Goal: Task Accomplishment & Management: Manage account settings

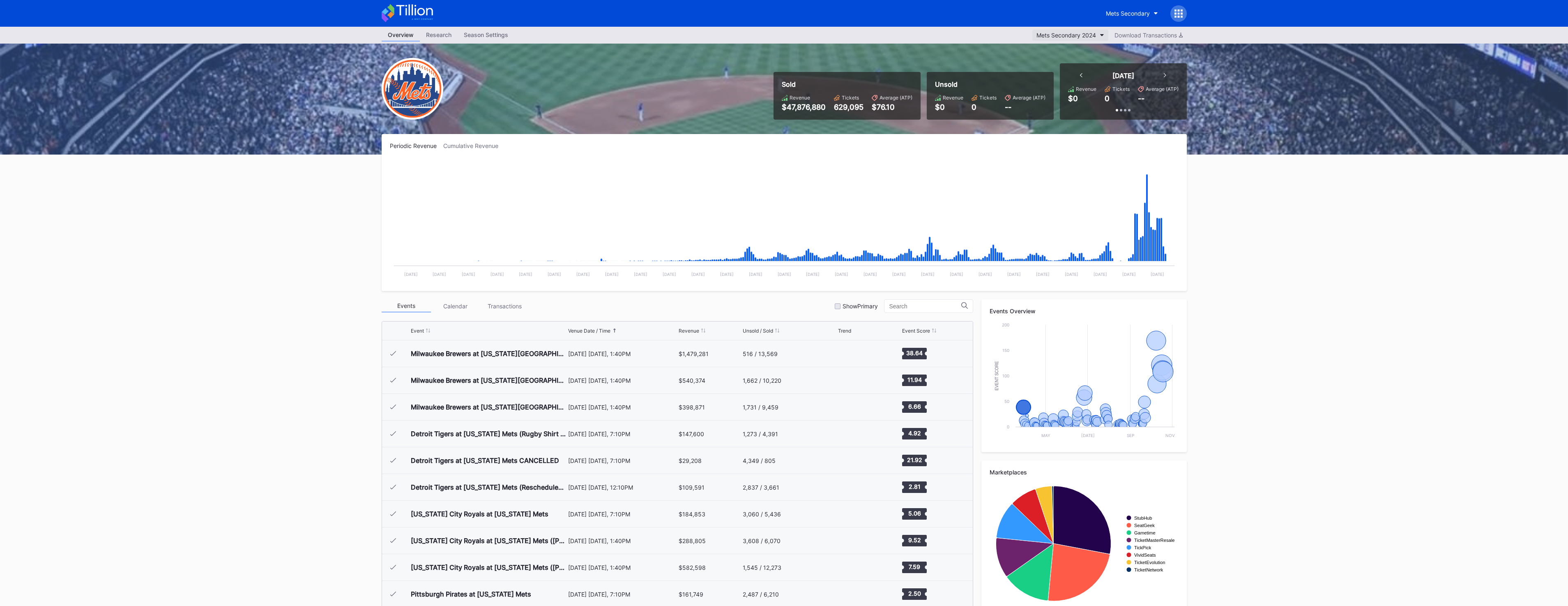
click at [1071, 32] on div "Mets Secondary 2024" at bounding box center [1066, 35] width 59 height 7
click at [1085, 142] on div "Mets Secondary 2025" at bounding box center [1072, 147] width 84 height 15
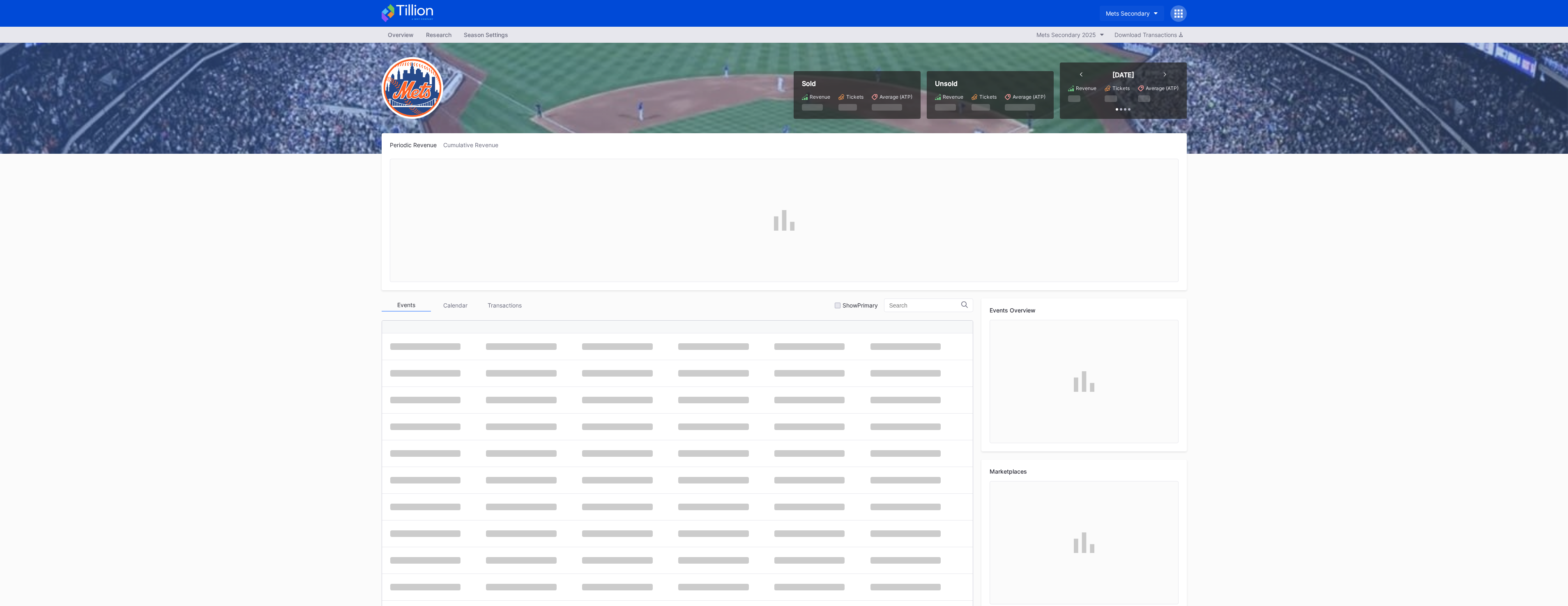
click at [1137, 15] on div "Mets Secondary" at bounding box center [1128, 13] width 44 height 7
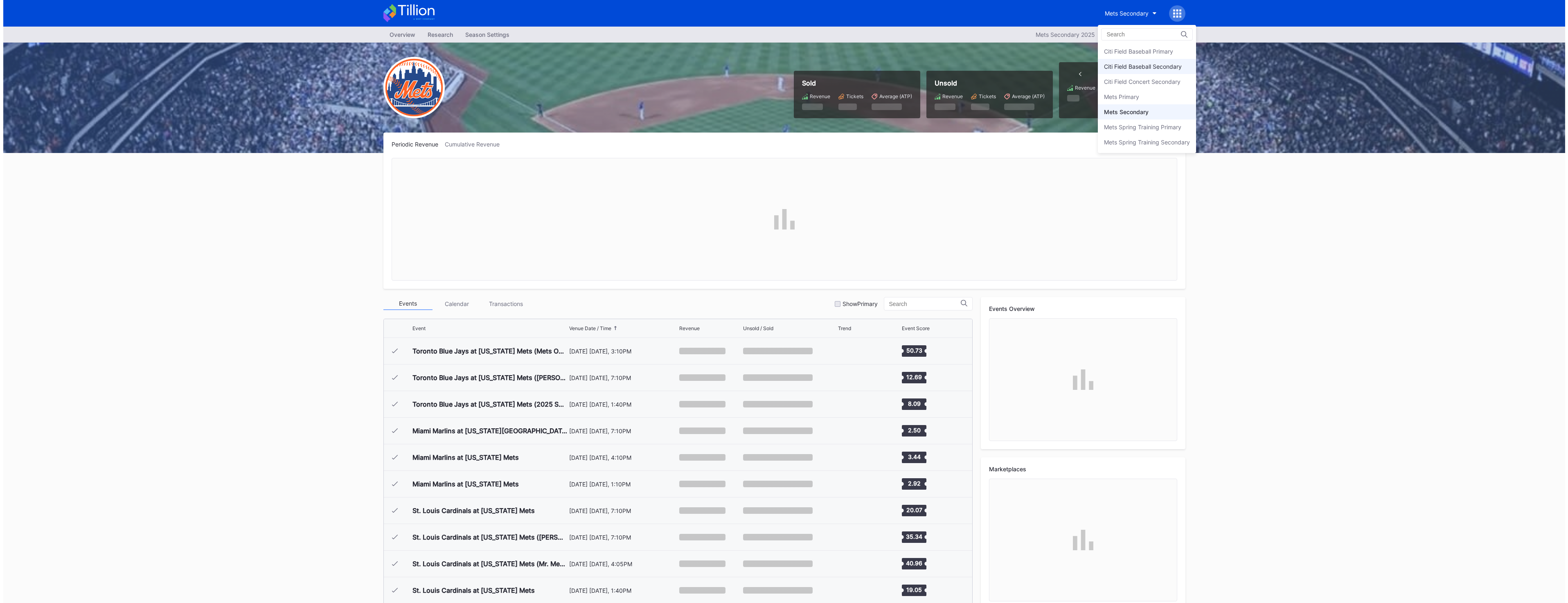
scroll to position [1887, 0]
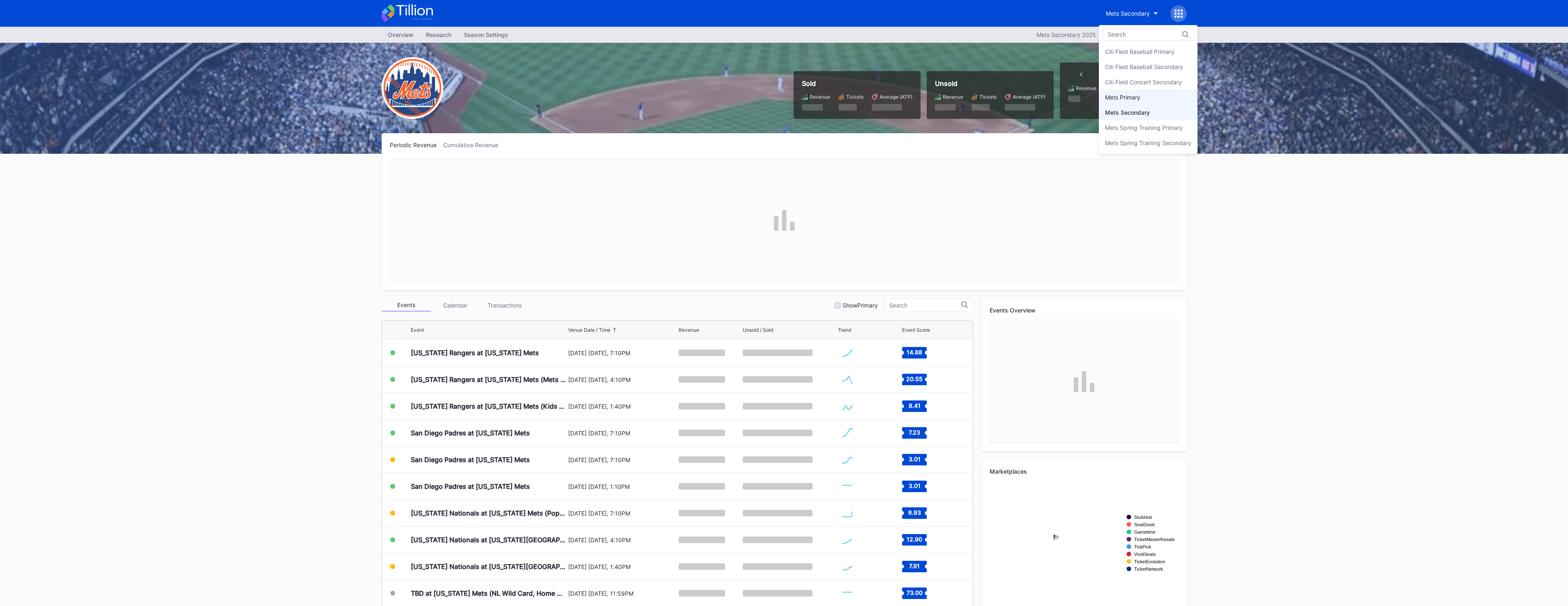
click at [1137, 102] on div "Mets Primary" at bounding box center [1148, 97] width 98 height 15
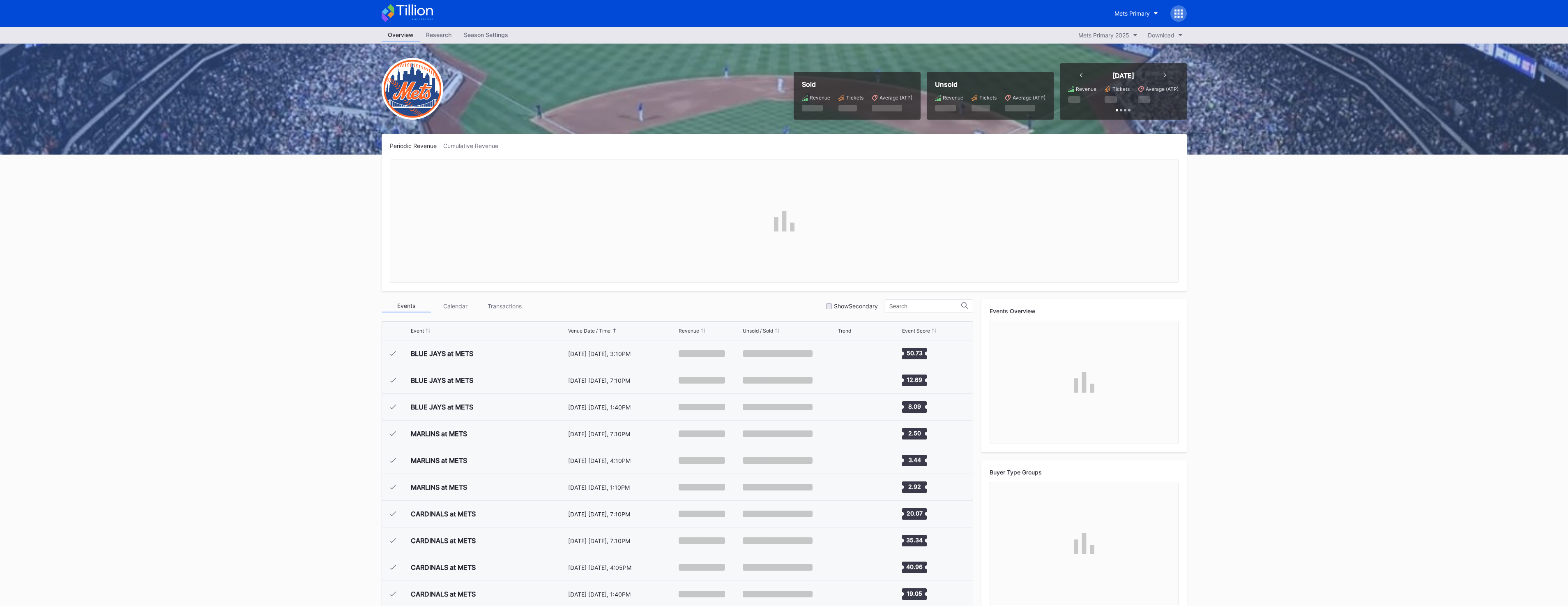
click at [500, 29] on div "Season Settings" at bounding box center [486, 34] width 57 height 12
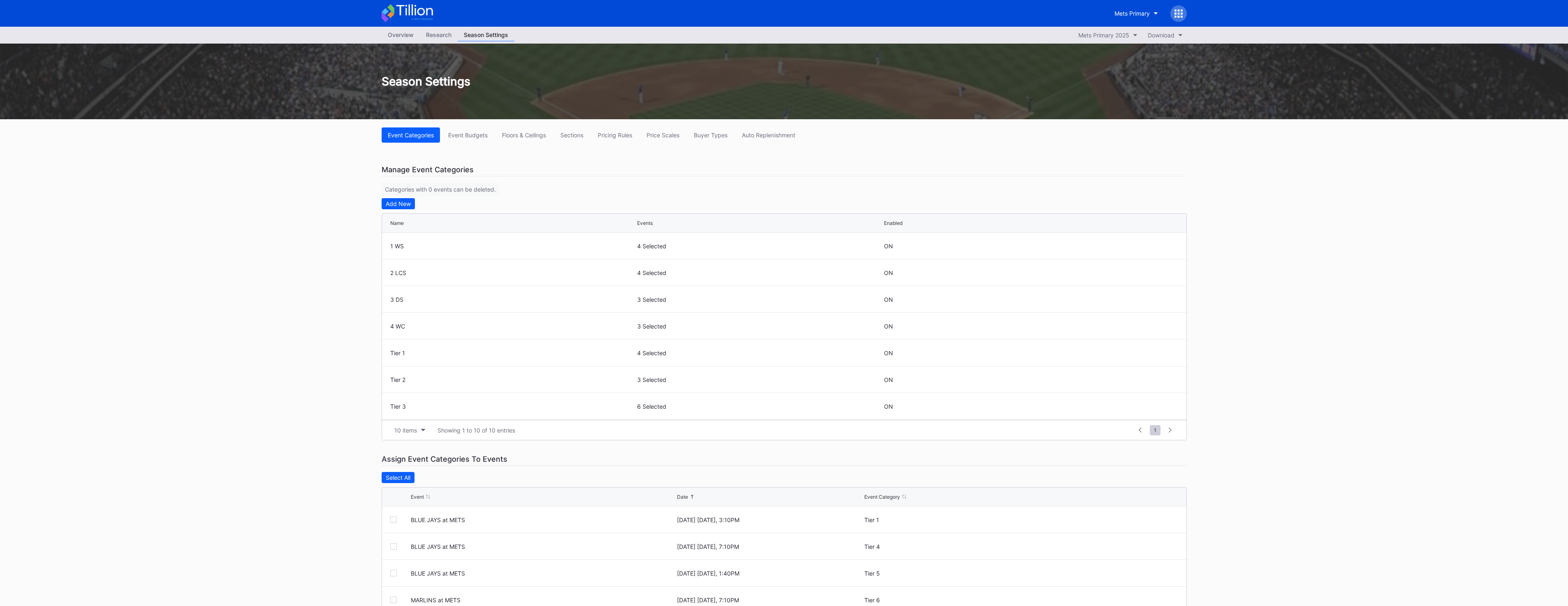
click at [742, 148] on div "Event Categories Event Budgets Floors & Ceilings Sections Pricing Rules Price S…" at bounding box center [784, 415] width 821 height 591
click at [722, 141] on button "Buyer Types" at bounding box center [710, 135] width 46 height 15
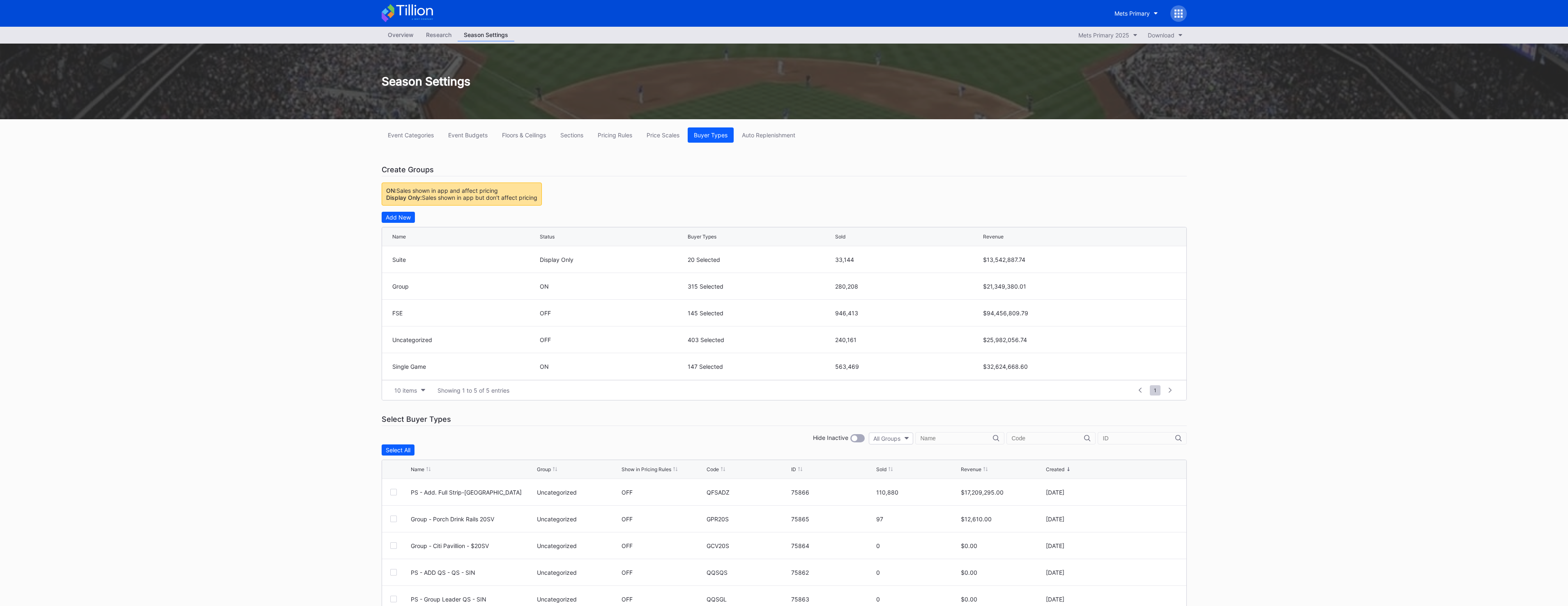
click at [1288, 232] on div "Overview Research Season Settings Mets Primary 2025 Download Season Settings Ev…" at bounding box center [784, 361] width 1568 height 668
click at [1037, 438] on input "text" at bounding box center [1048, 438] width 72 height 7
type input "bnud"
click at [606, 136] on div "Pricing Rules" at bounding box center [618, 135] width 34 height 7
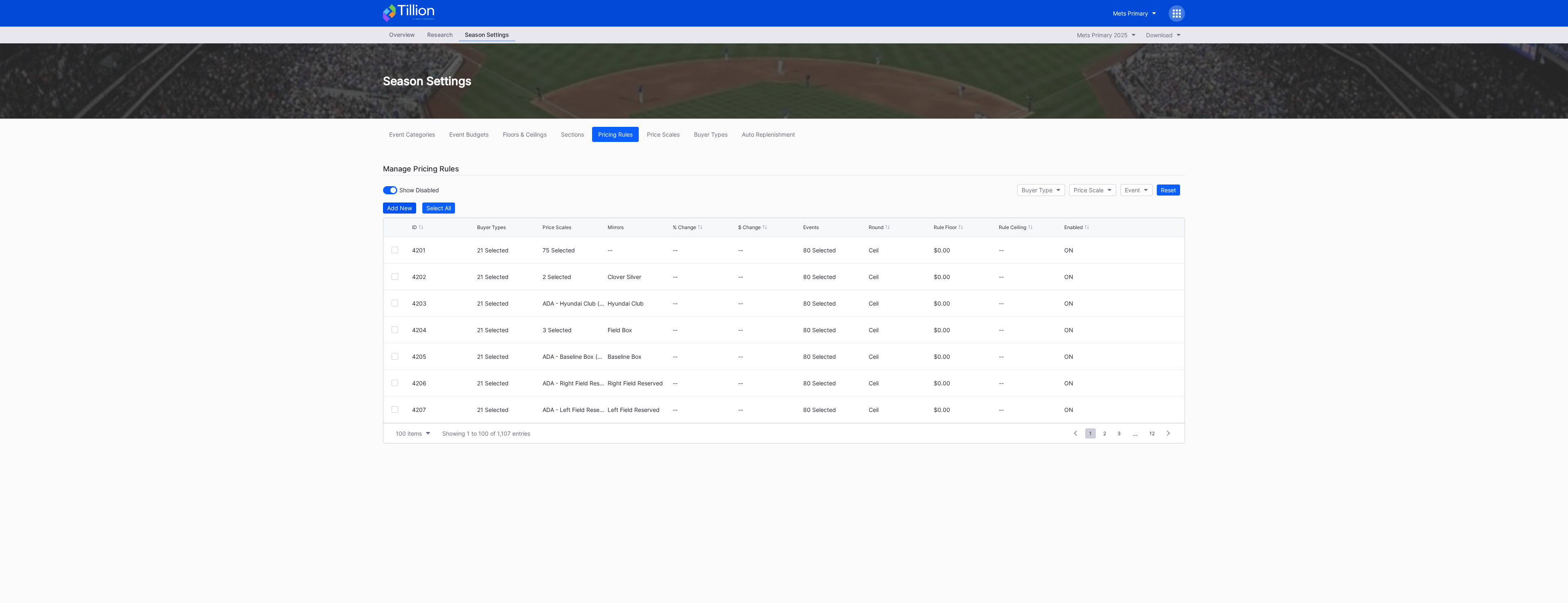
click at [409, 209] on div "Add New" at bounding box center [399, 207] width 25 height 7
click at [504, 243] on div "--" at bounding box center [509, 253] width 63 height 32
click at [505, 259] on button "--" at bounding box center [509, 253] width 63 height 16
type input "bnud"
click at [520, 313] on div "BNUDGE (The Nudge Ticket Offer)" at bounding box center [543, 316] width 94 height 7
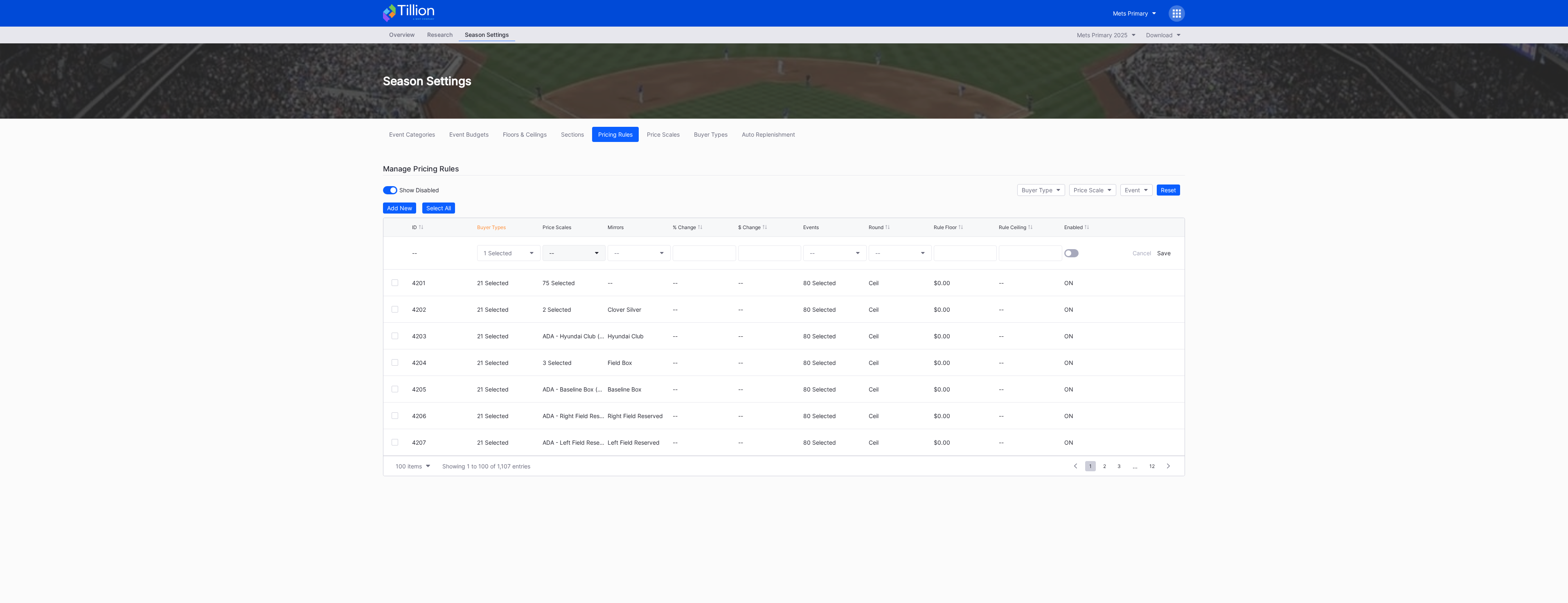
click at [575, 254] on button "--" at bounding box center [574, 253] width 63 height 16
click at [570, 257] on button "--" at bounding box center [574, 253] width 63 height 16
click at [572, 317] on div "Field Box (5554)" at bounding box center [584, 316] width 45 height 7
click at [584, 276] on input "field bo" at bounding box center [587, 274] width 72 height 7
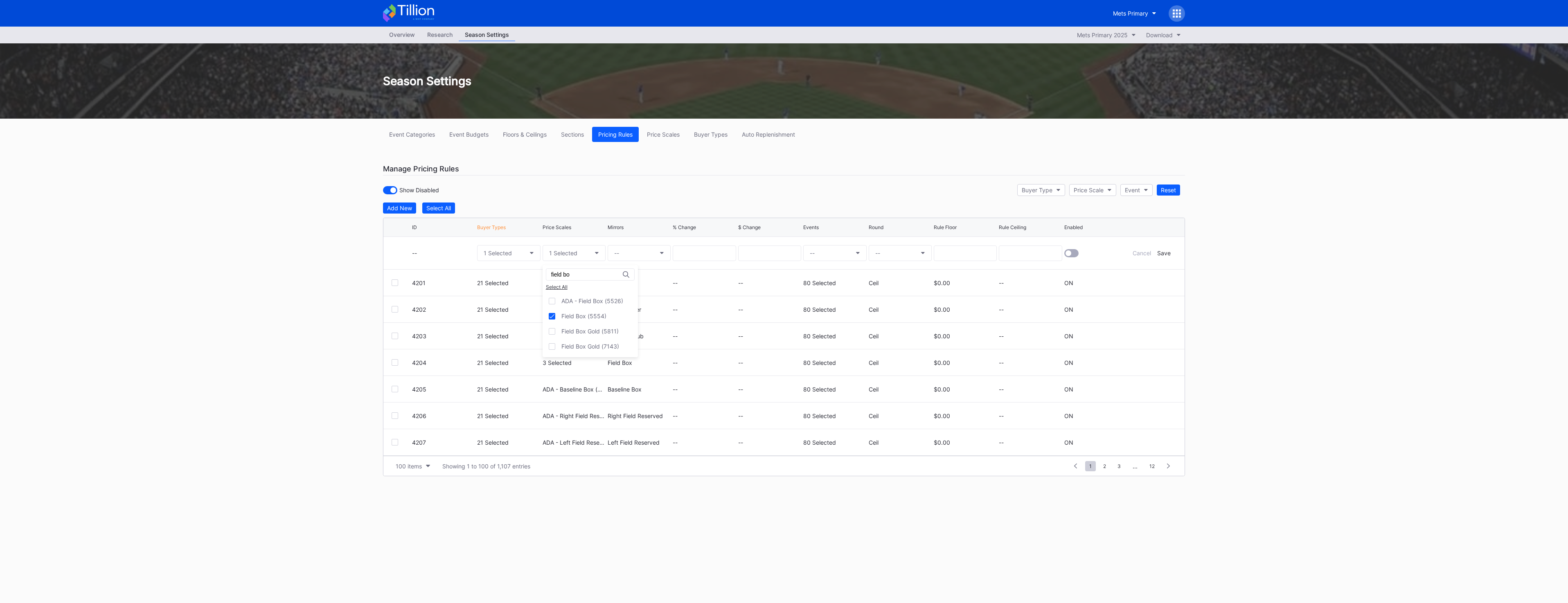
click at [584, 276] on input "field bo" at bounding box center [587, 274] width 72 height 7
click at [604, 316] on div "Excelsior Reserved (5557)" at bounding box center [597, 316] width 71 height 7
click at [597, 273] on input "excelsior re" at bounding box center [587, 274] width 72 height 7
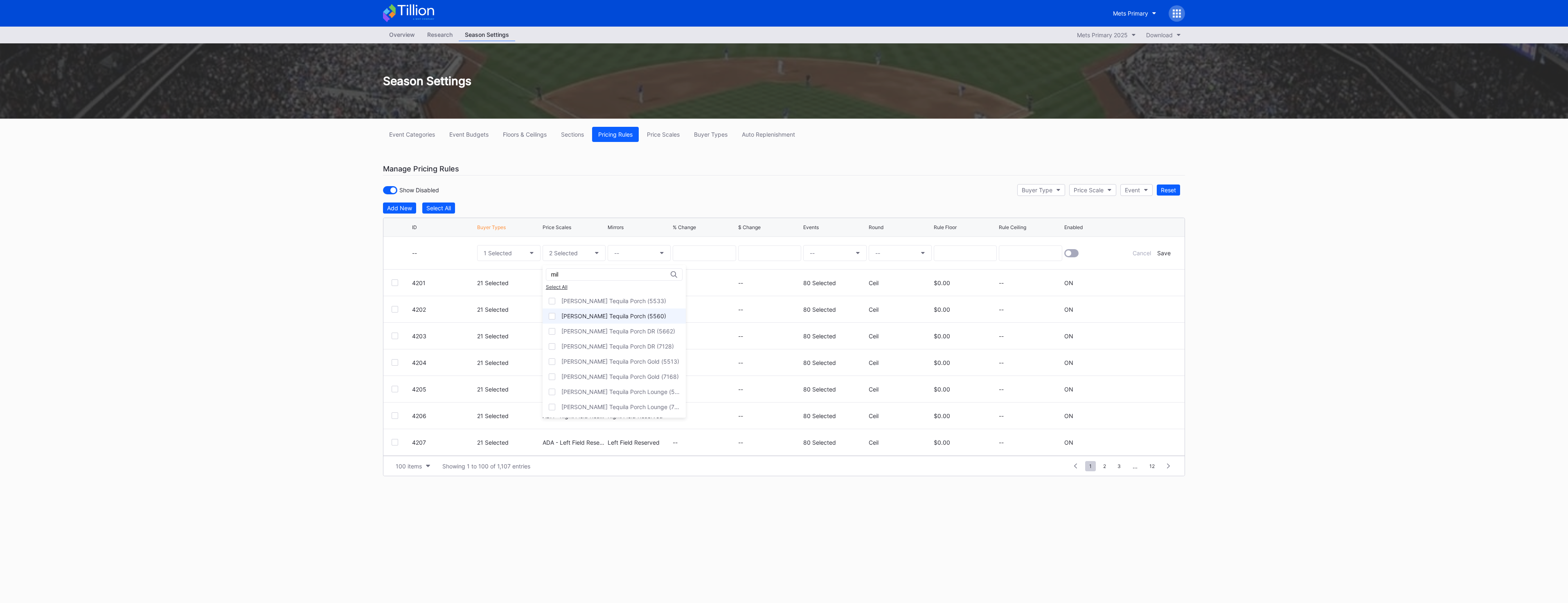
click at [631, 314] on div "[PERSON_NAME] Tequila Porch (5560)" at bounding box center [614, 316] width 105 height 7
click at [602, 276] on input "mil" at bounding box center [587, 274] width 72 height 7
click at [606, 315] on div "Big Apple Reserved (5565)" at bounding box center [598, 316] width 73 height 7
click at [600, 276] on input "big ap" at bounding box center [587, 274] width 72 height 7
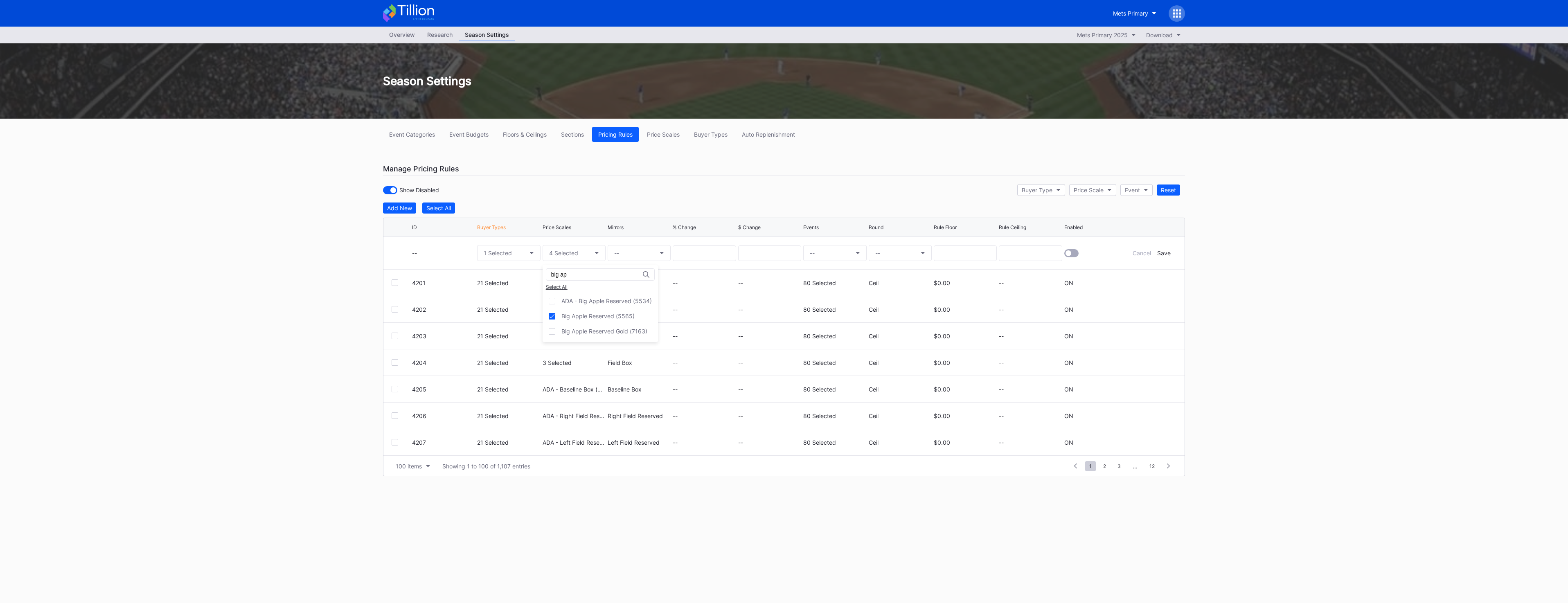
click at [600, 276] on input "big ap" at bounding box center [587, 274] width 72 height 7
type input "b"
click at [628, 318] on div "Promenade Infield (5562)" at bounding box center [595, 316] width 69 height 7
click at [604, 276] on input "promenade in" at bounding box center [587, 274] width 72 height 7
type input "promenade res"
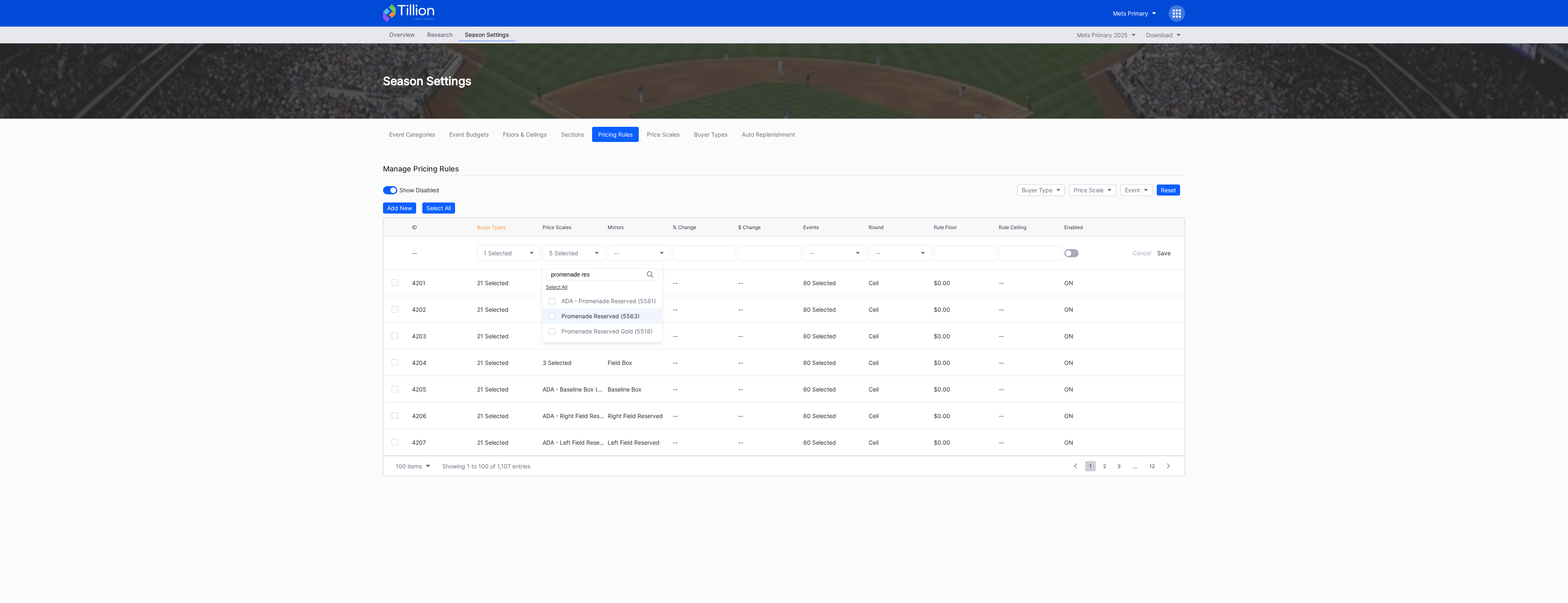
click at [617, 318] on div "Promenade Reserved (5563)" at bounding box center [600, 316] width 78 height 7
click at [693, 258] on input at bounding box center [704, 253] width 63 height 16
type input "-20"
click at [835, 256] on button "--" at bounding box center [835, 253] width 63 height 16
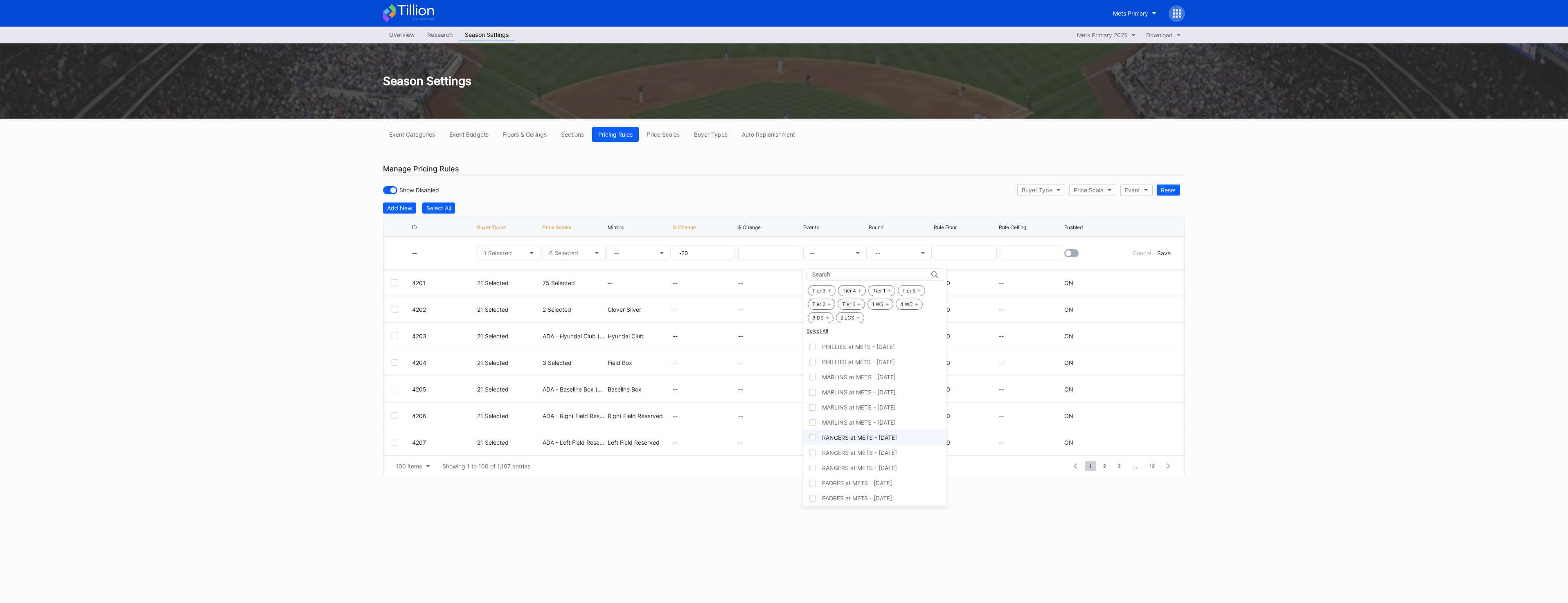
click at [900, 439] on div "RANGERS at METS - [DATE]" at bounding box center [875, 437] width 143 height 15
click at [898, 262] on div "--" at bounding box center [900, 253] width 63 height 32
click at [893, 262] on div "--" at bounding box center [900, 253] width 63 height 32
click at [892, 262] on div "--" at bounding box center [900, 253] width 63 height 32
click at [892, 251] on button "--" at bounding box center [900, 253] width 63 height 16
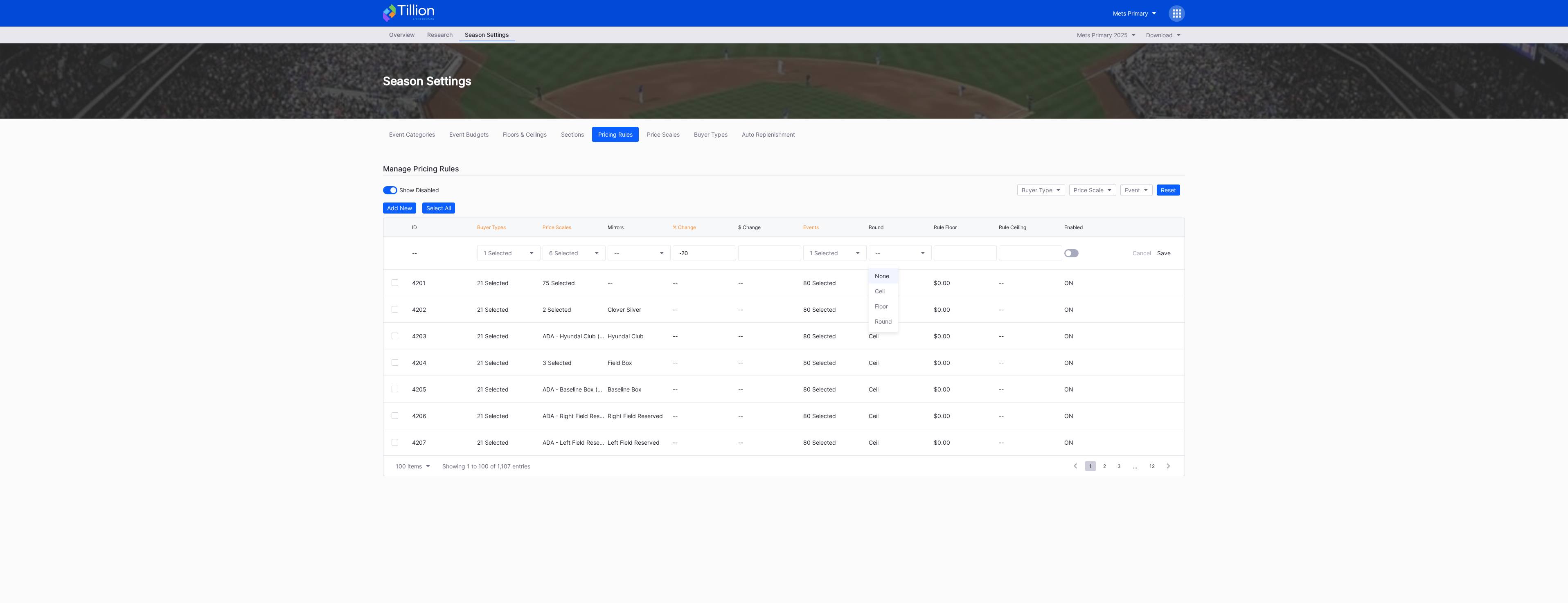
click at [888, 277] on div "None" at bounding box center [882, 276] width 15 height 7
click at [1068, 253] on div at bounding box center [1068, 253] width 5 height 5
click at [1160, 252] on div "Save" at bounding box center [1164, 253] width 13 height 7
click at [1153, 435] on span "12" at bounding box center [1152, 433] width 13 height 10
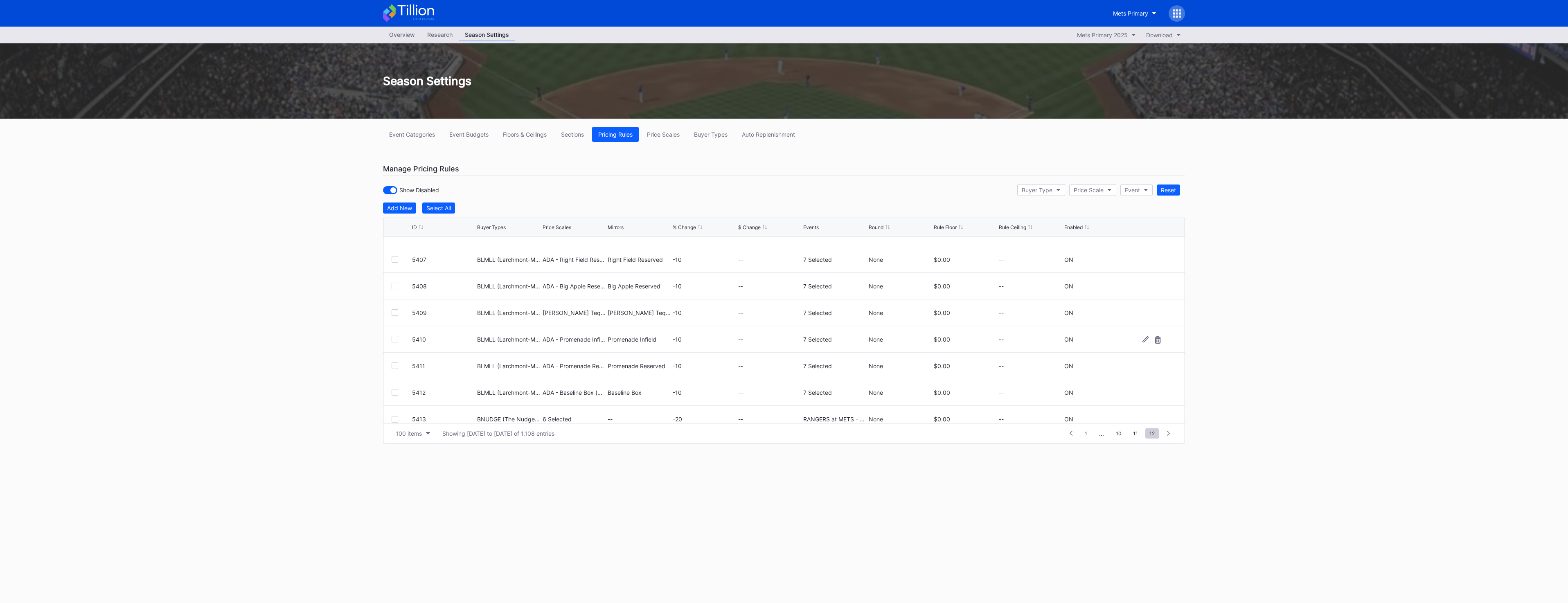
scroll to position [27, 0]
click at [392, 205] on div "Add New" at bounding box center [399, 207] width 25 height 7
click at [506, 253] on button "--" at bounding box center [509, 253] width 63 height 16
type input "bnudge"
click at [515, 298] on div "BNUDGE (The Nudge Ticket Offer)" at bounding box center [543, 301] width 94 height 7
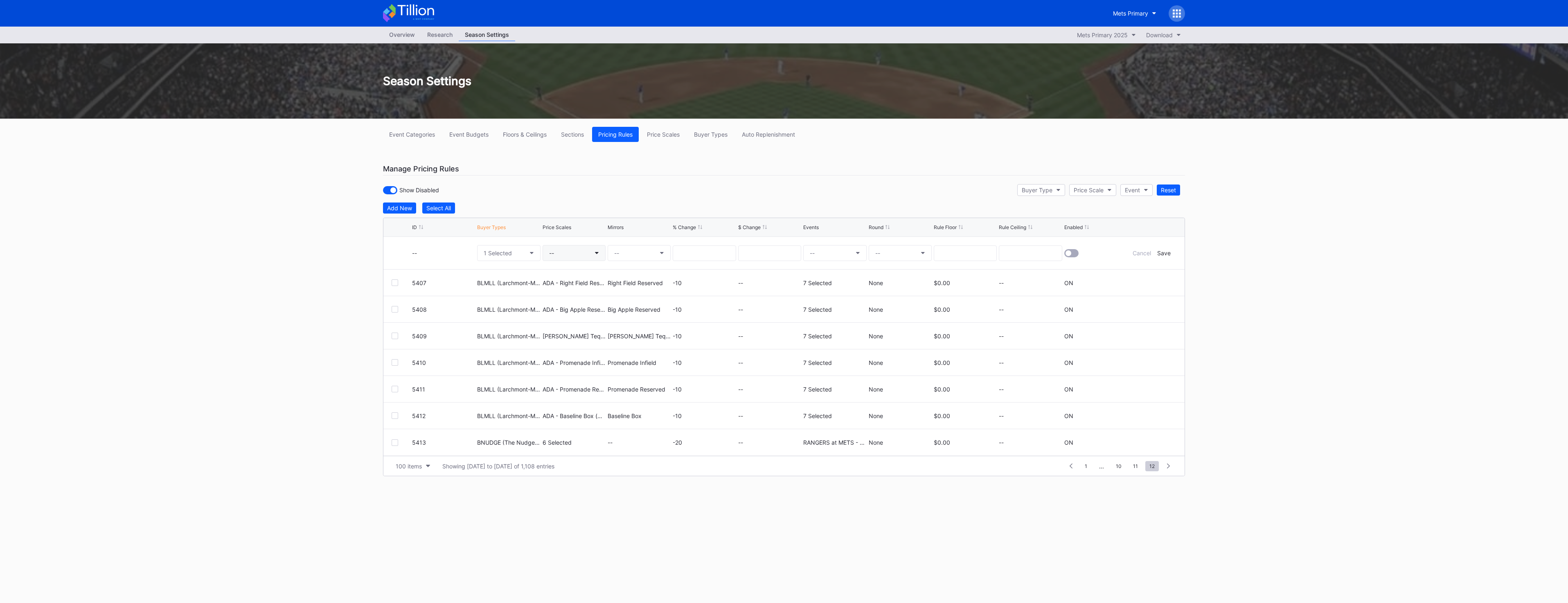
click at [552, 259] on button "--" at bounding box center [574, 253] width 63 height 16
type input "ada - fi"
click at [569, 301] on div "ADA - Field Box (5526)" at bounding box center [592, 301] width 62 height 7
click at [655, 258] on button "--" at bounding box center [639, 253] width 63 height 16
type input "field box"
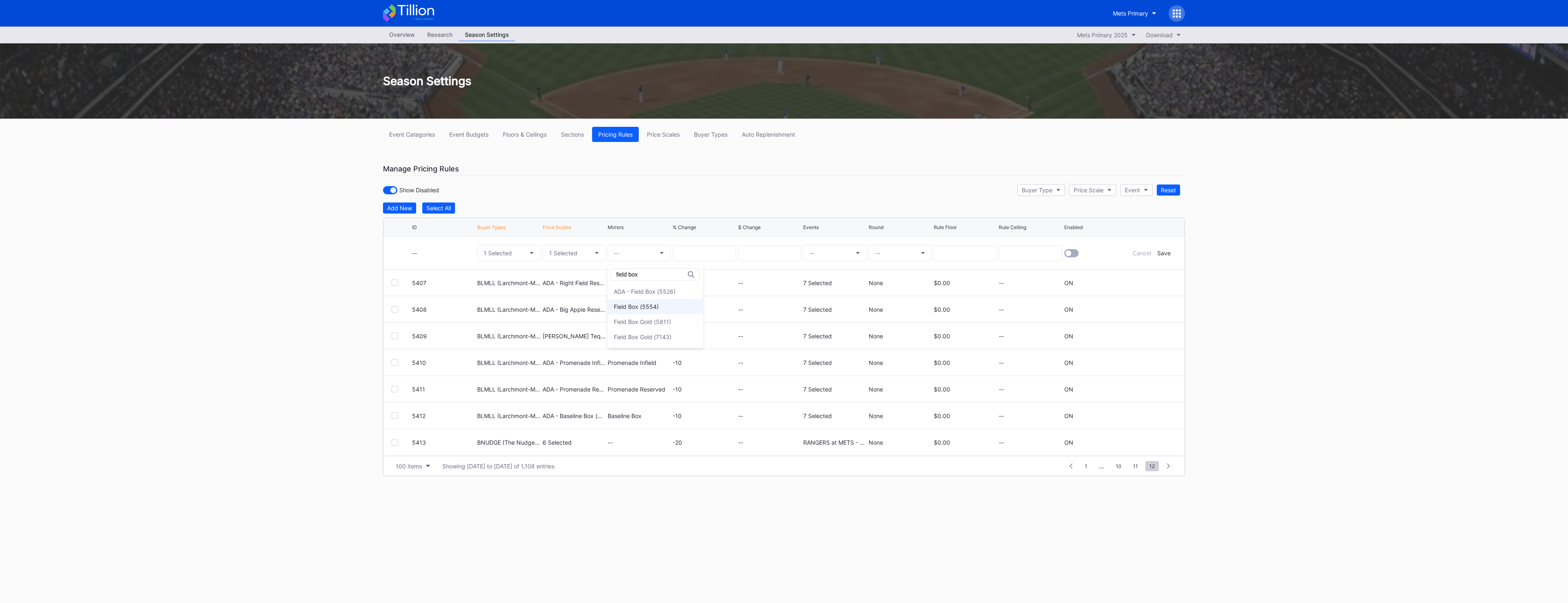
click at [657, 311] on div "Field Box (5554)" at bounding box center [655, 306] width 96 height 15
click at [849, 255] on button "--" at bounding box center [835, 253] width 63 height 16
type input "9/12"
click at [873, 346] on div "RANGERS at METS - [DATE]" at bounding box center [859, 344] width 75 height 7
click at [691, 253] on input at bounding box center [704, 253] width 63 height 16
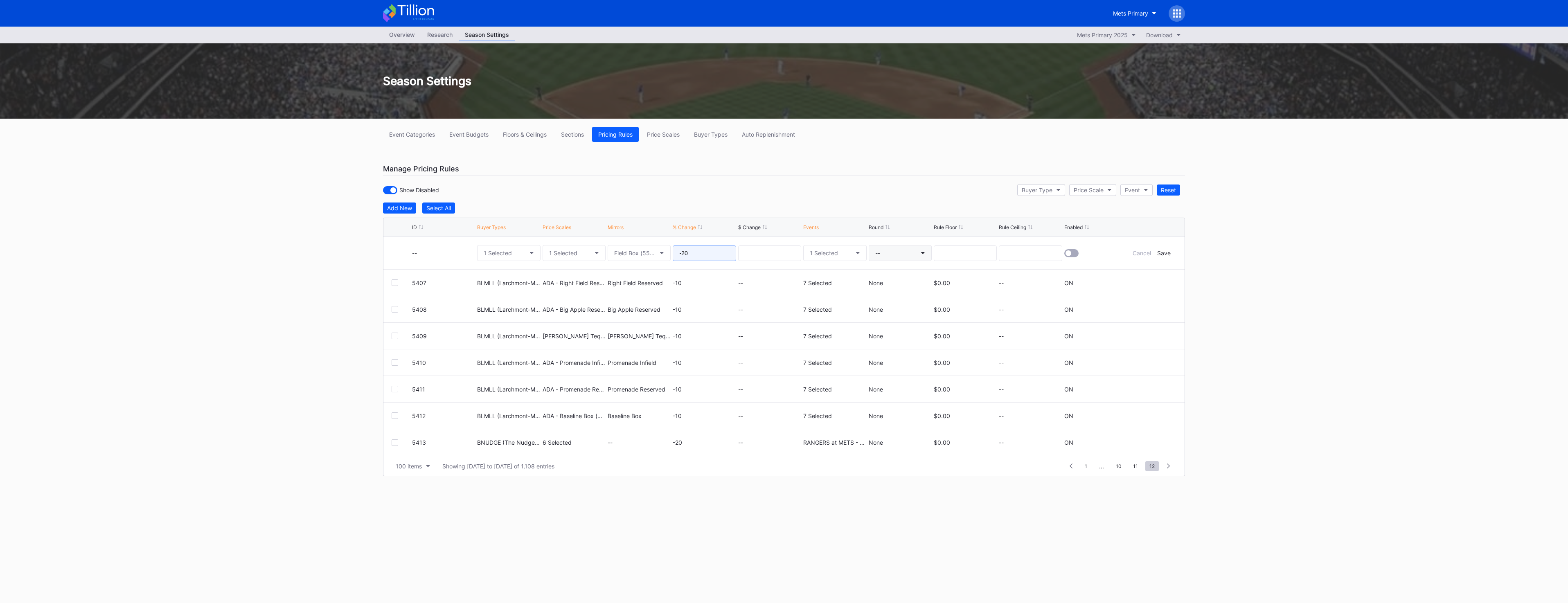
type input "-20"
click at [886, 259] on button "--" at bounding box center [900, 253] width 63 height 16
click at [886, 274] on div "None" at bounding box center [882, 276] width 15 height 7
click at [1065, 253] on div at bounding box center [1071, 253] width 15 height 8
click at [1158, 254] on div "Save" at bounding box center [1164, 253] width 13 height 7
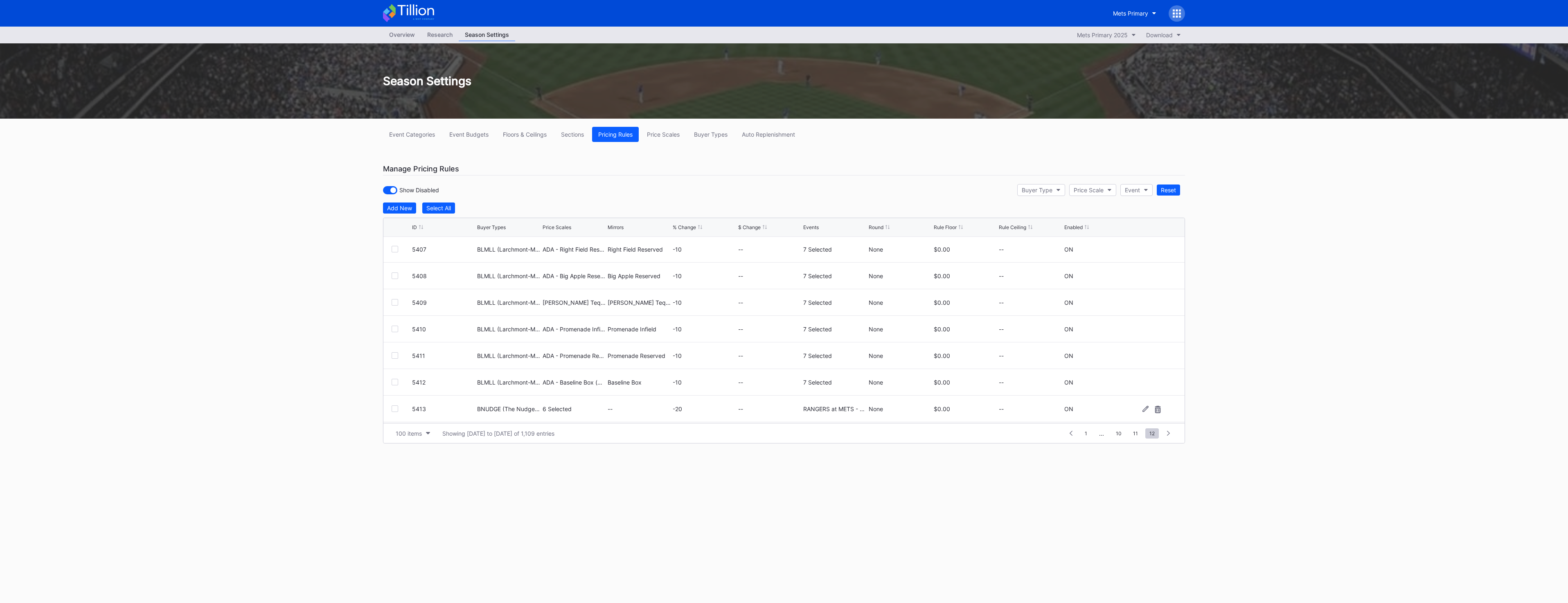
scroll to position [53, 0]
click at [405, 206] on div "Add New" at bounding box center [399, 207] width 25 height 7
click at [506, 249] on button "--" at bounding box center [509, 253] width 63 height 16
type input "bnudge"
click at [540, 301] on div "BNUDGE (The Nudge Ticket Offer)" at bounding box center [543, 301] width 94 height 7
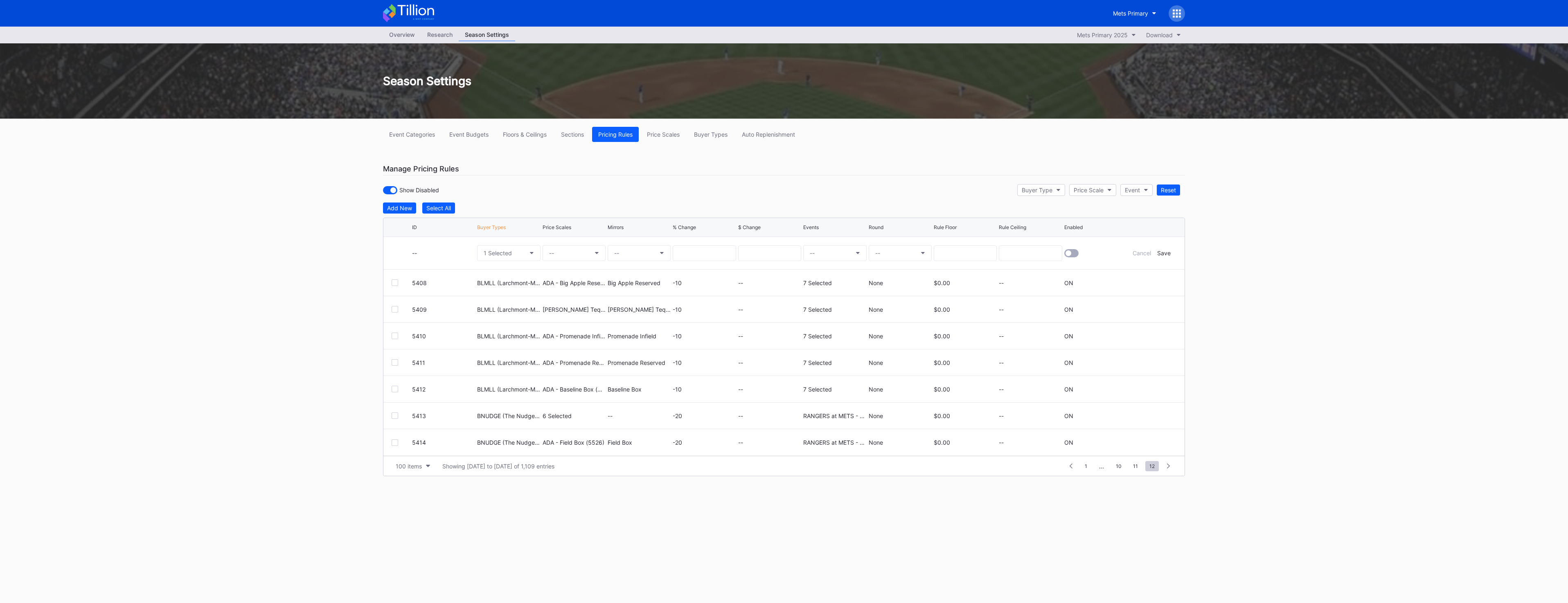
click at [566, 254] on button "--" at bounding box center [574, 253] width 63 height 16
type input "ada - big"
click at [603, 298] on div "ADA - Big Apple Reserved (5534)" at bounding box center [606, 301] width 91 height 7
click at [621, 252] on button "--" at bounding box center [639, 253] width 63 height 16
type input "big ap"
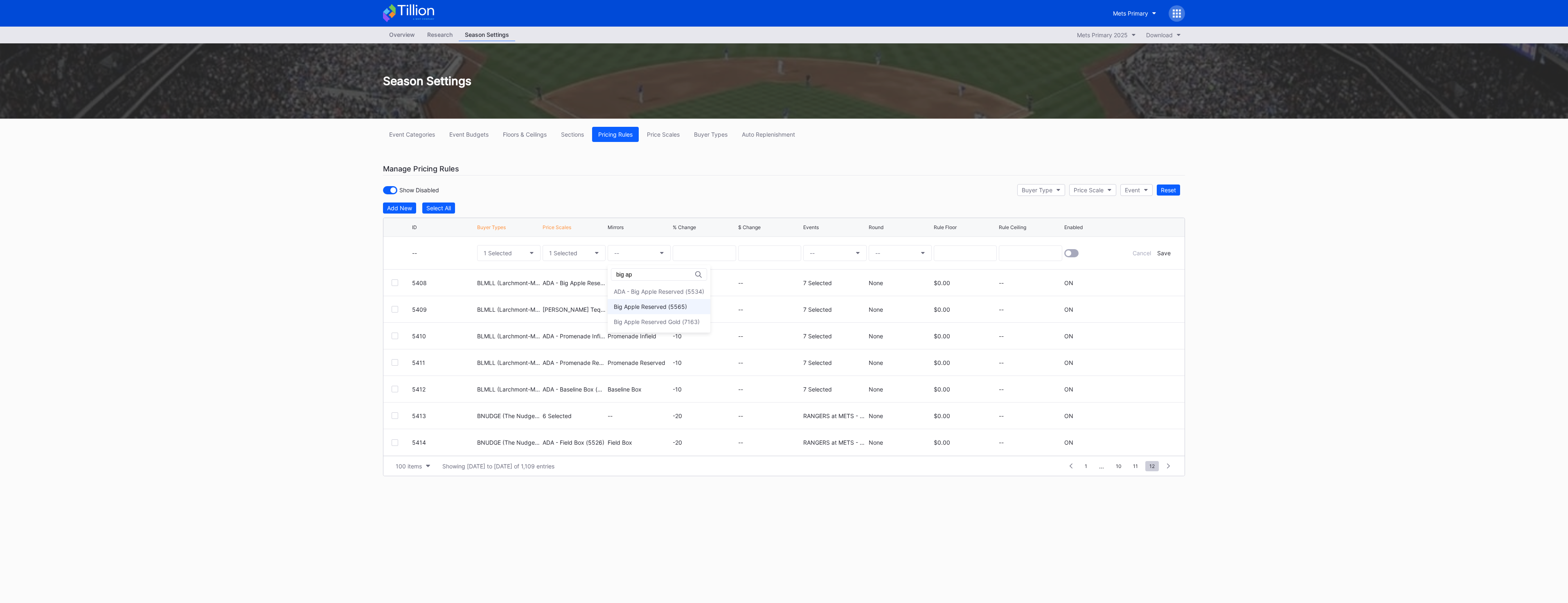
click at [664, 308] on div "Big Apple Reserved (5565)" at bounding box center [650, 306] width 73 height 7
click at [670, 158] on div "Event Categories Event Budgets Floors & Ceilings Sections Pricing Rules Price S…" at bounding box center [784, 312] width 818 height 386
click at [702, 249] on input at bounding box center [704, 253] width 63 height 16
type input "-20"
click at [831, 256] on button "--" at bounding box center [835, 253] width 63 height 16
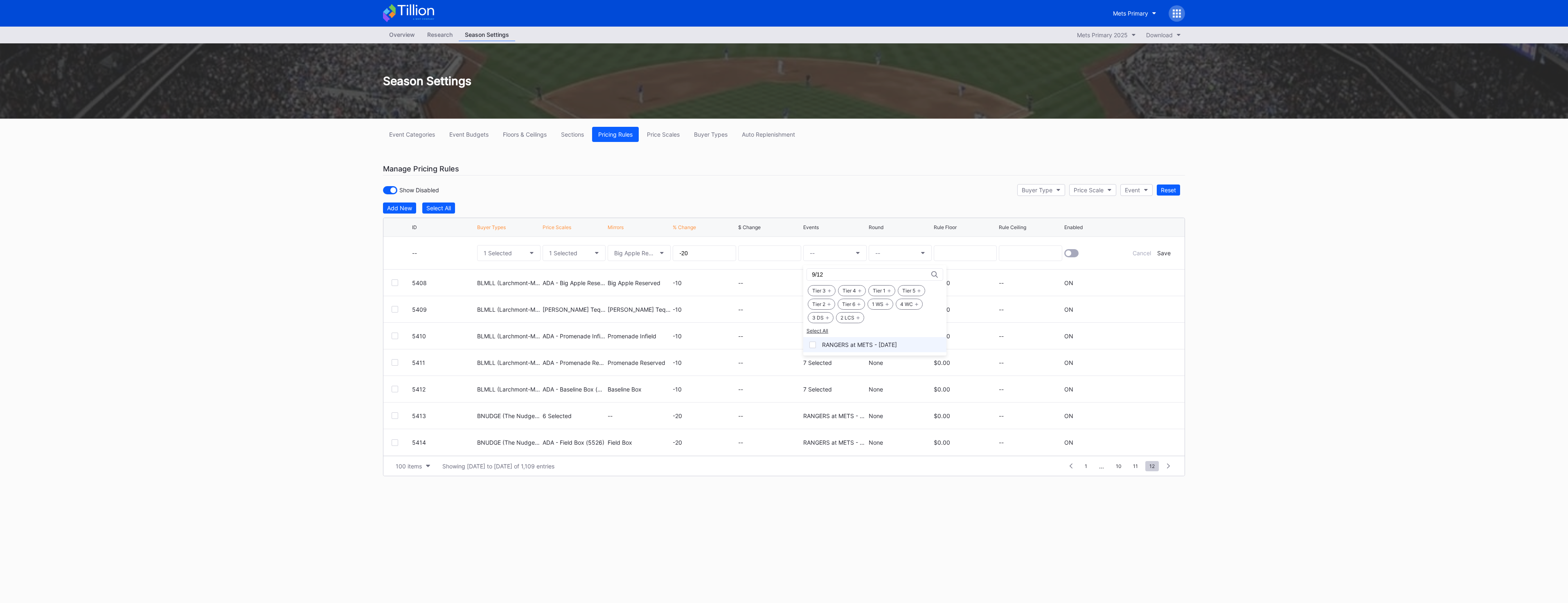
type input "9/12"
click at [859, 344] on div "RANGERS at METS - [DATE]" at bounding box center [859, 344] width 75 height 7
click at [896, 253] on button "--" at bounding box center [900, 253] width 63 height 16
click at [884, 278] on div "None" at bounding box center [882, 276] width 15 height 7
click at [1072, 253] on div at bounding box center [1071, 253] width 15 height 8
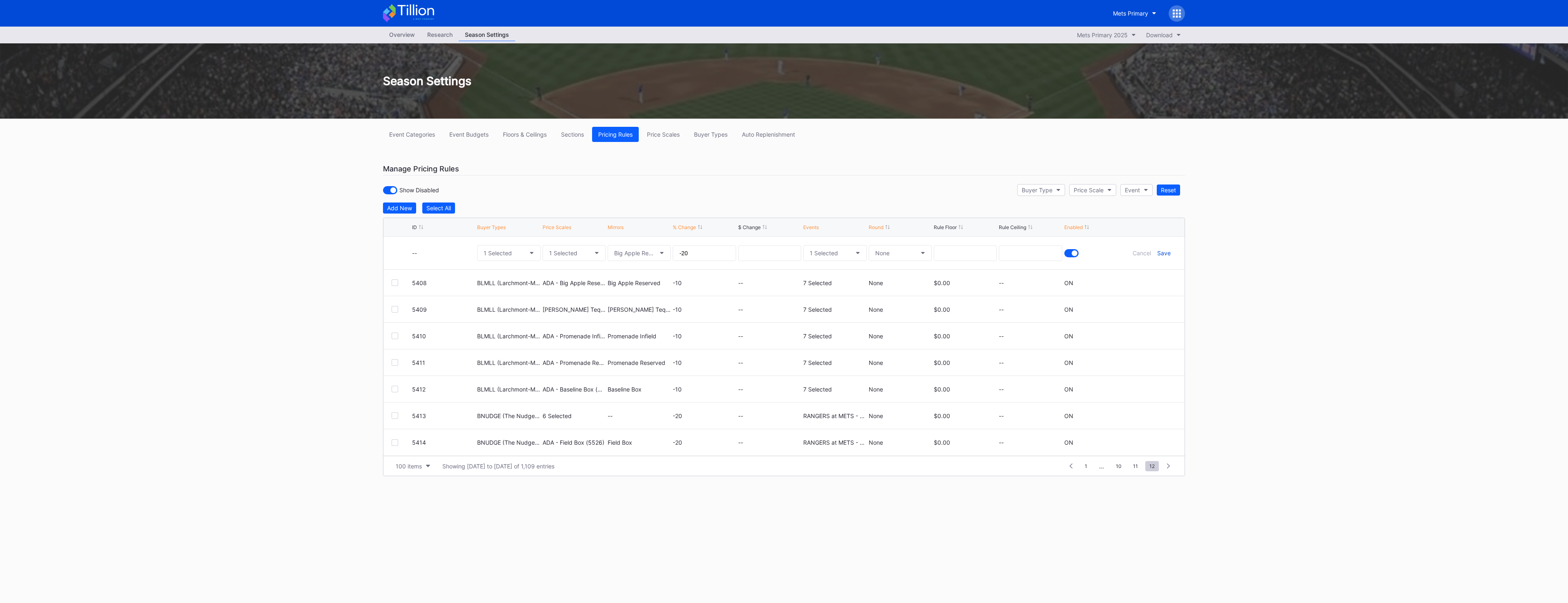
click at [1167, 253] on div "Save" at bounding box center [1164, 253] width 13 height 7
click at [409, 206] on div "Add New" at bounding box center [399, 207] width 25 height 7
click at [519, 256] on button "--" at bounding box center [509, 253] width 63 height 16
type input "bnud"
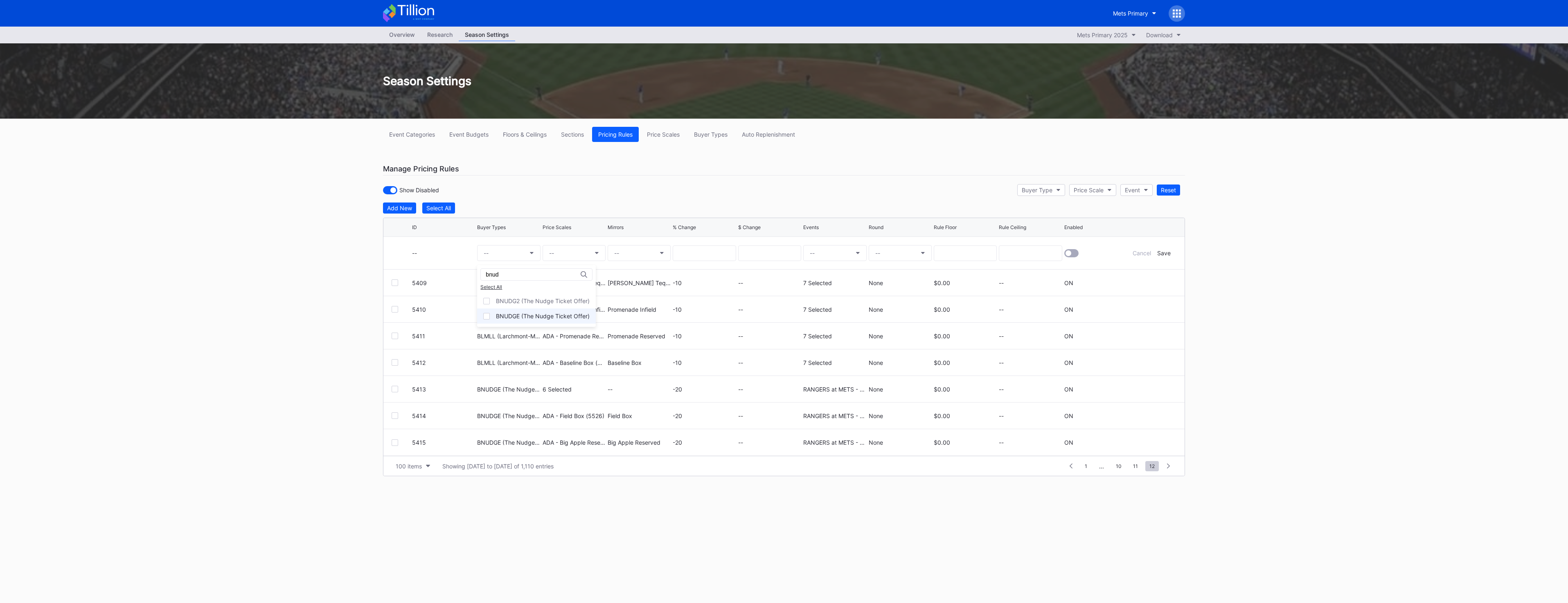
click at [560, 313] on div "BNUDGE (The Nudge Ticket Offer)" at bounding box center [543, 316] width 94 height 7
click at [587, 248] on button "--" at bounding box center [574, 253] width 63 height 16
type input "ada - mi"
click at [647, 312] on div "[PERSON_NAME] Tequila Porch (5533)" at bounding box center [607, 316] width 130 height 15
click at [653, 249] on button "--" at bounding box center [639, 253] width 63 height 16
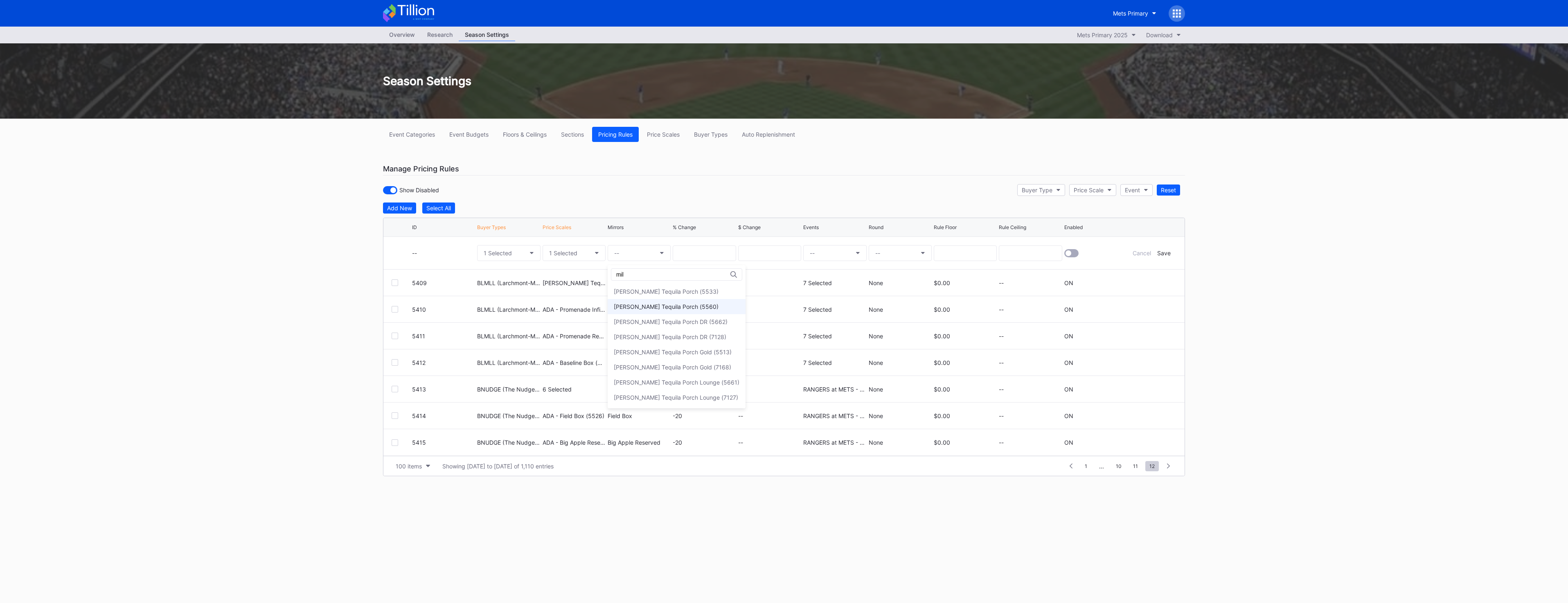
type input "mil"
click at [682, 308] on div "[PERSON_NAME] Tequila Porch (5560)" at bounding box center [666, 306] width 105 height 7
click at [695, 254] on input at bounding box center [704, 253] width 63 height 16
type input "-20"
click at [807, 254] on button "--" at bounding box center [835, 253] width 63 height 16
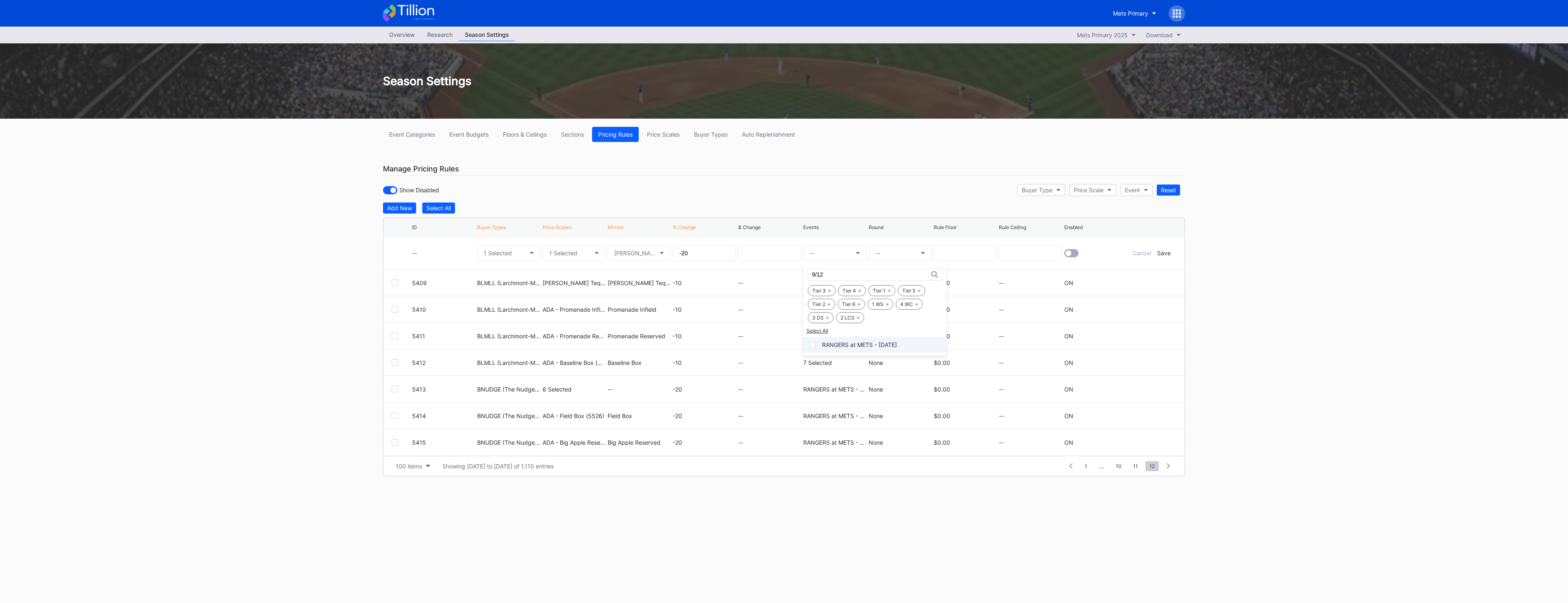
type input "9/12"
click at [838, 341] on div "RANGERS at METS - [DATE]" at bounding box center [859, 344] width 75 height 7
click at [892, 252] on button "--" at bounding box center [900, 253] width 63 height 16
click at [892, 271] on div "None" at bounding box center [883, 276] width 29 height 15
click at [1073, 251] on div at bounding box center [1071, 253] width 15 height 8
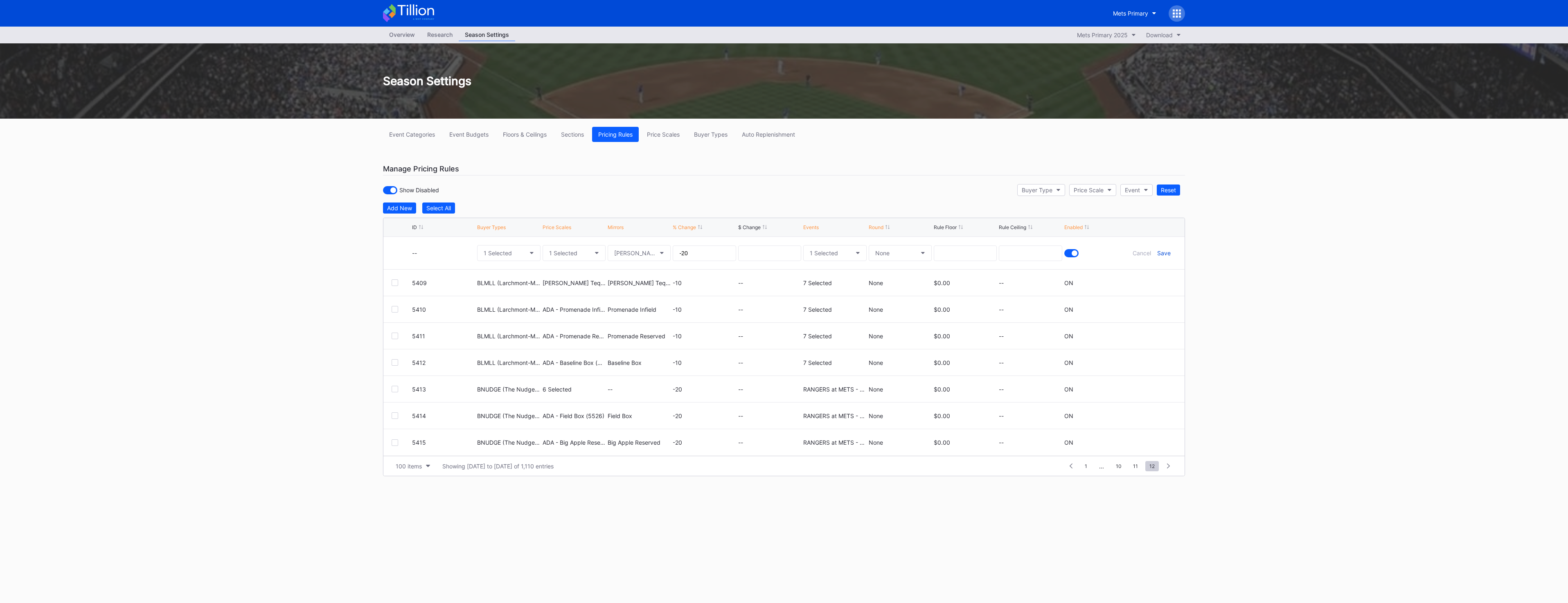
click at [1167, 252] on div "Save" at bounding box center [1164, 253] width 13 height 7
click at [401, 209] on div "Add New" at bounding box center [399, 207] width 25 height 7
click at [526, 254] on button "--" at bounding box center [509, 253] width 63 height 16
type input "bnud"
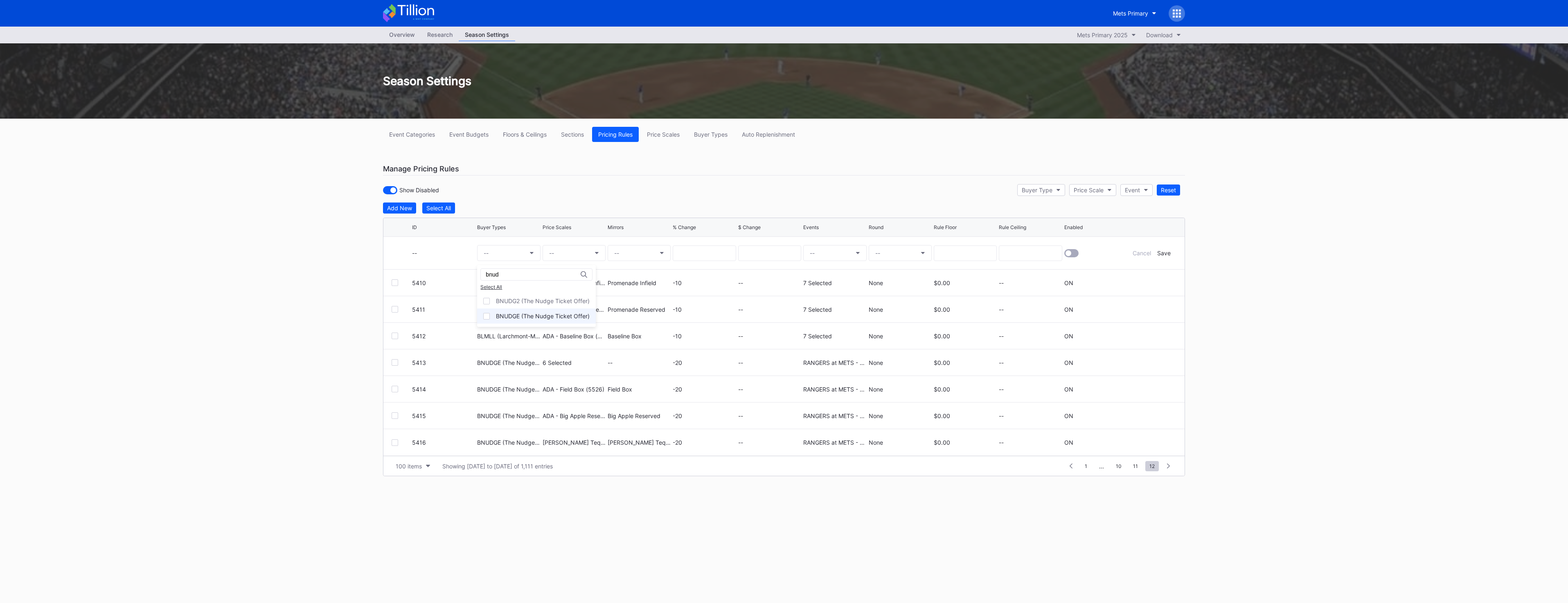
click at [535, 315] on div "BNUDGE (The Nudge Ticket Offer)" at bounding box center [543, 316] width 94 height 7
click at [557, 252] on button "--" at bounding box center [574, 253] width 63 height 16
type input "ada - exc"
click at [595, 363] on div "ADA - Excelsior Reserved (5530)" at bounding box center [605, 361] width 88 height 7
click at [636, 251] on button "--" at bounding box center [639, 253] width 63 height 16
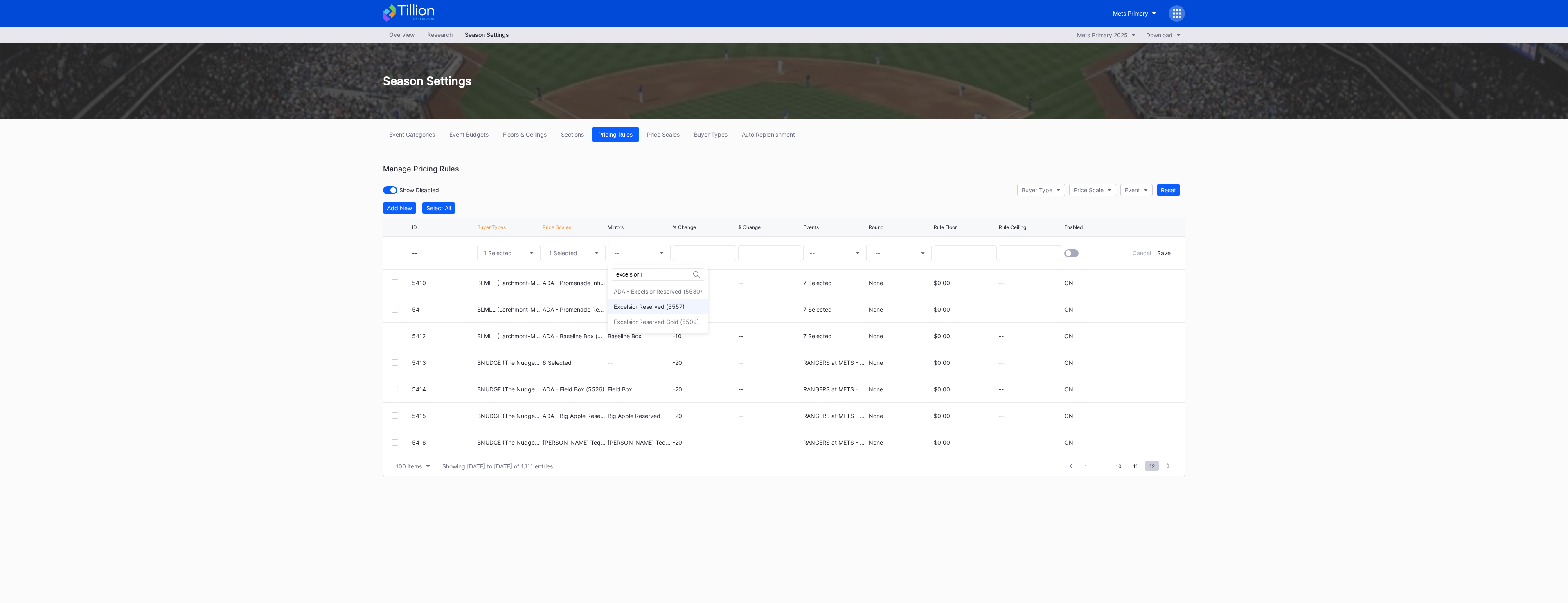
type input "excelsior r"
click at [667, 302] on div "Excelsior Reserved (5557)" at bounding box center [657, 306] width 100 height 15
click at [704, 256] on input at bounding box center [704, 253] width 63 height 16
type input "-20"
click at [816, 246] on button "--" at bounding box center [835, 253] width 63 height 16
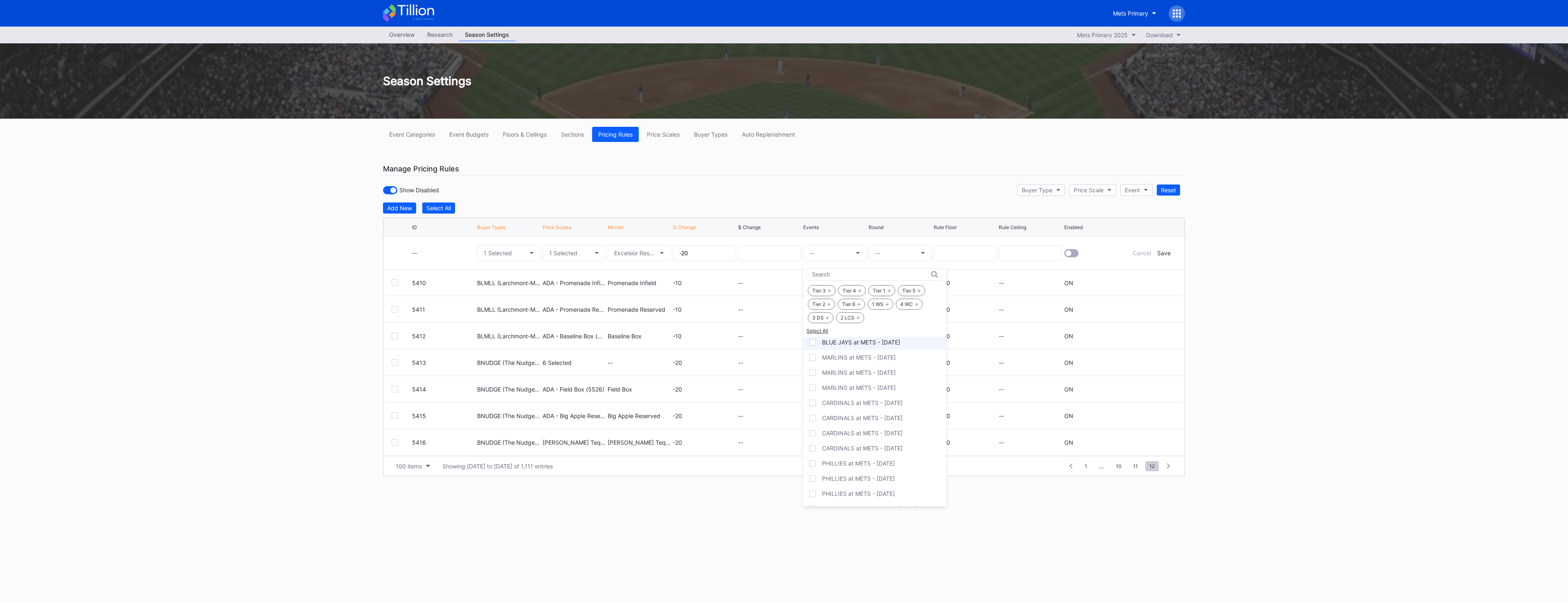
scroll to position [0, 0]
type input "9/12"
click at [905, 346] on div "RANGERS at METS - [DATE]" at bounding box center [875, 344] width 143 height 15
click at [892, 249] on button "--" at bounding box center [900, 253] width 63 height 16
click at [887, 274] on div "None" at bounding box center [882, 276] width 15 height 7
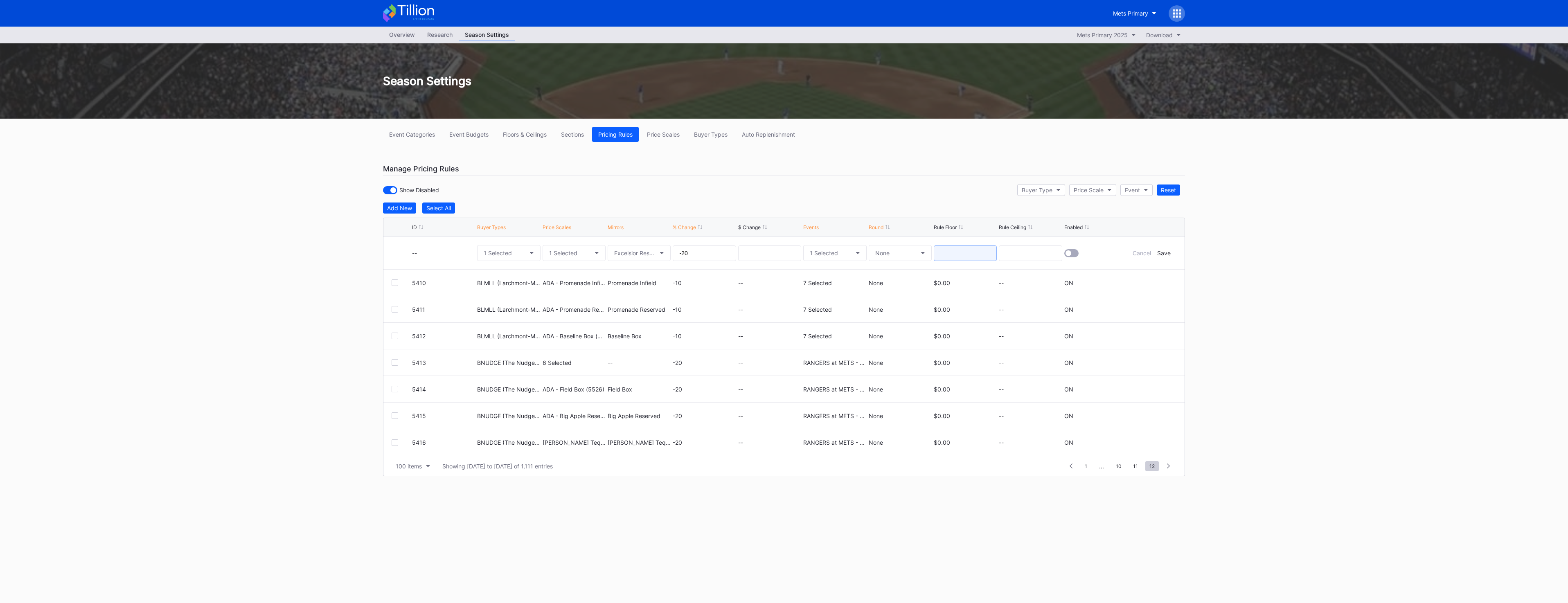
click at [934, 249] on input at bounding box center [965, 253] width 63 height 16
click at [1069, 244] on div at bounding box center [1096, 253] width 63 height 32
click at [1071, 251] on div at bounding box center [1071, 253] width 15 height 8
click at [1167, 253] on div "Save" at bounding box center [1164, 253] width 13 height 7
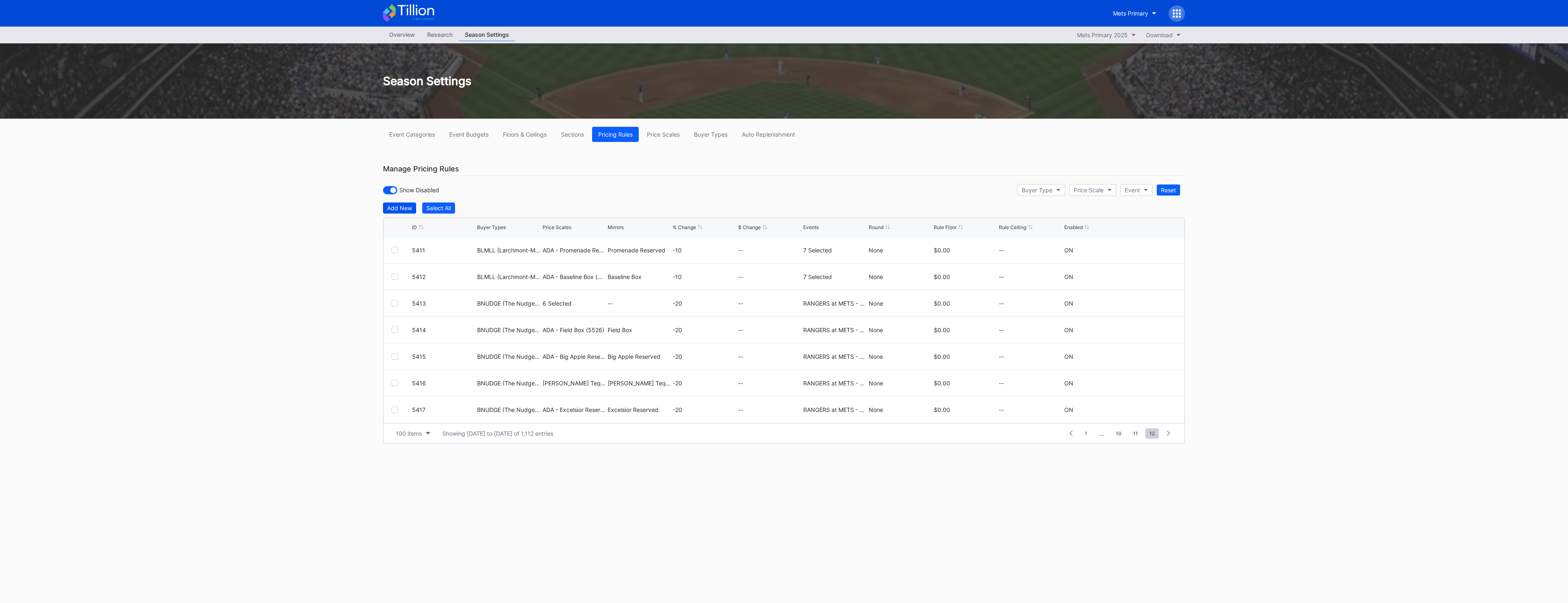
click at [405, 209] on div "Add New" at bounding box center [399, 207] width 25 height 7
click at [527, 253] on button "--" at bounding box center [509, 253] width 63 height 16
type input "bnud"
click at [534, 318] on div "BNUDGE (The Nudge Ticket Offer)" at bounding box center [543, 316] width 94 height 7
click at [567, 256] on button "--" at bounding box center [574, 253] width 63 height 16
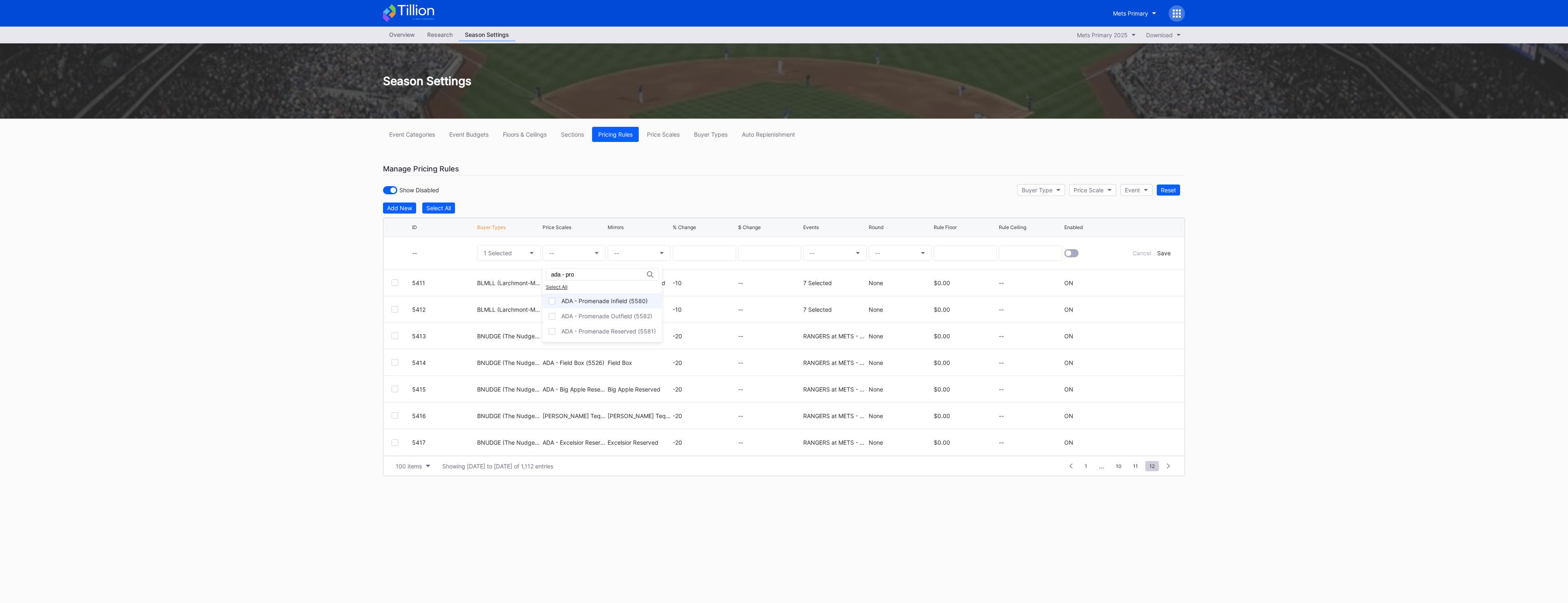
type input "ada - pro"
click at [600, 298] on div "ADA - Promenade Infield (5580)" at bounding box center [604, 301] width 86 height 7
click at [629, 250] on button "--" at bounding box center [639, 253] width 63 height 16
type input "promenade in"
click at [652, 304] on div "Promenade Infield (5562)" at bounding box center [648, 306] width 69 height 7
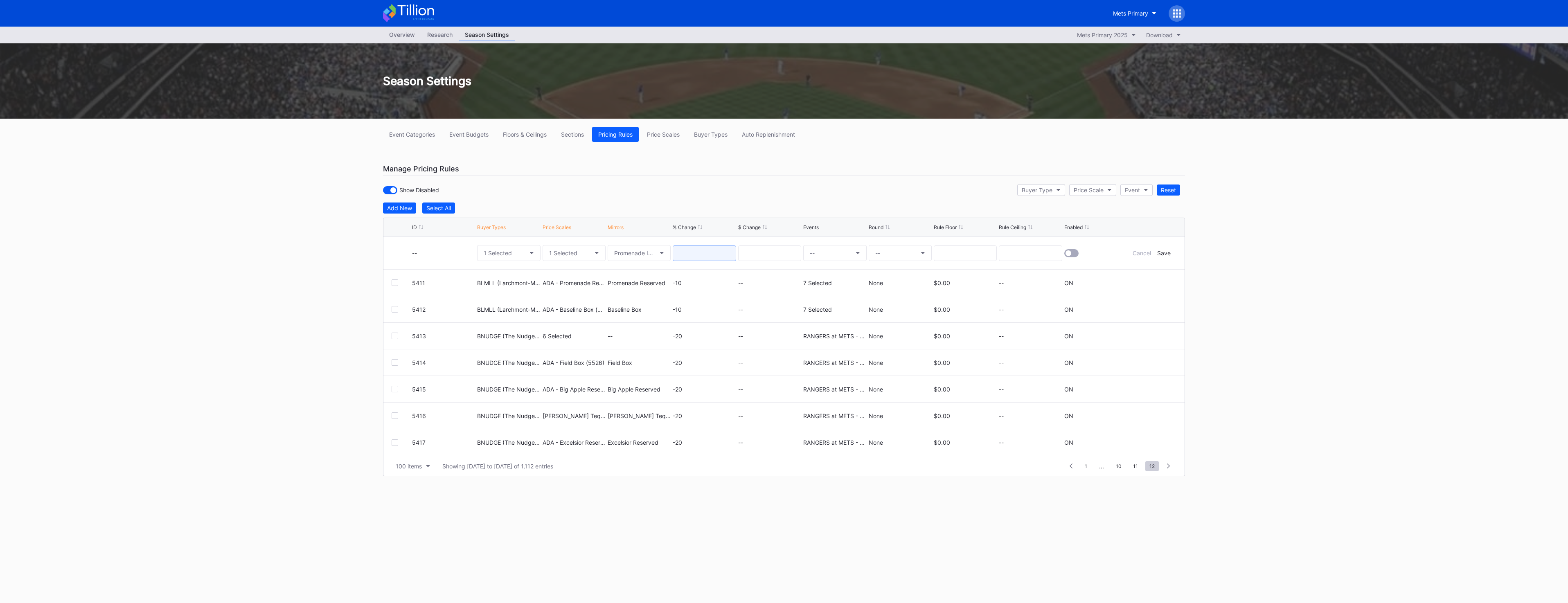
click at [715, 251] on input at bounding box center [704, 253] width 63 height 16
type input "-20"
click at [837, 254] on button "--" at bounding box center [835, 253] width 63 height 16
type input "9/12"
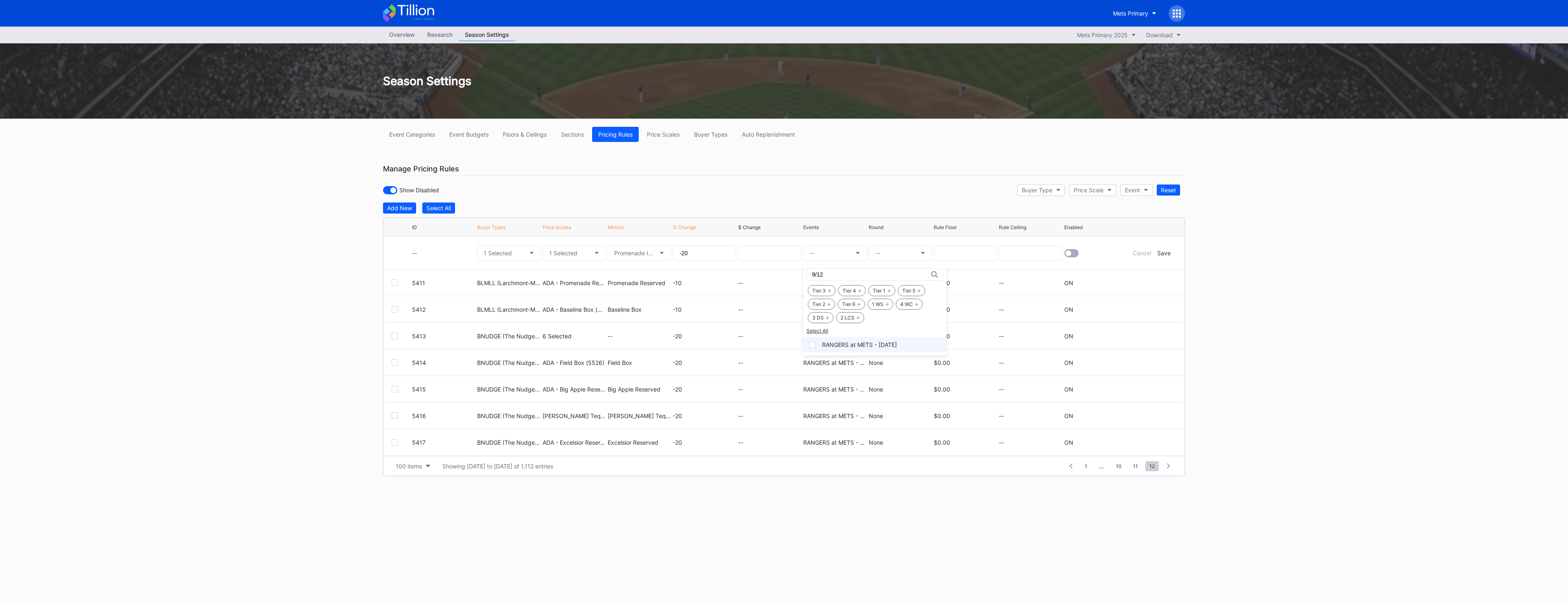
click at [861, 347] on div "RANGERS at METS - [DATE]" at bounding box center [859, 344] width 75 height 7
click at [900, 253] on button "--" at bounding box center [900, 253] width 63 height 16
click at [889, 280] on div "None" at bounding box center [883, 276] width 29 height 15
click at [1078, 255] on div at bounding box center [1071, 253] width 15 height 8
click at [1164, 251] on div "Save" at bounding box center [1164, 253] width 13 height 7
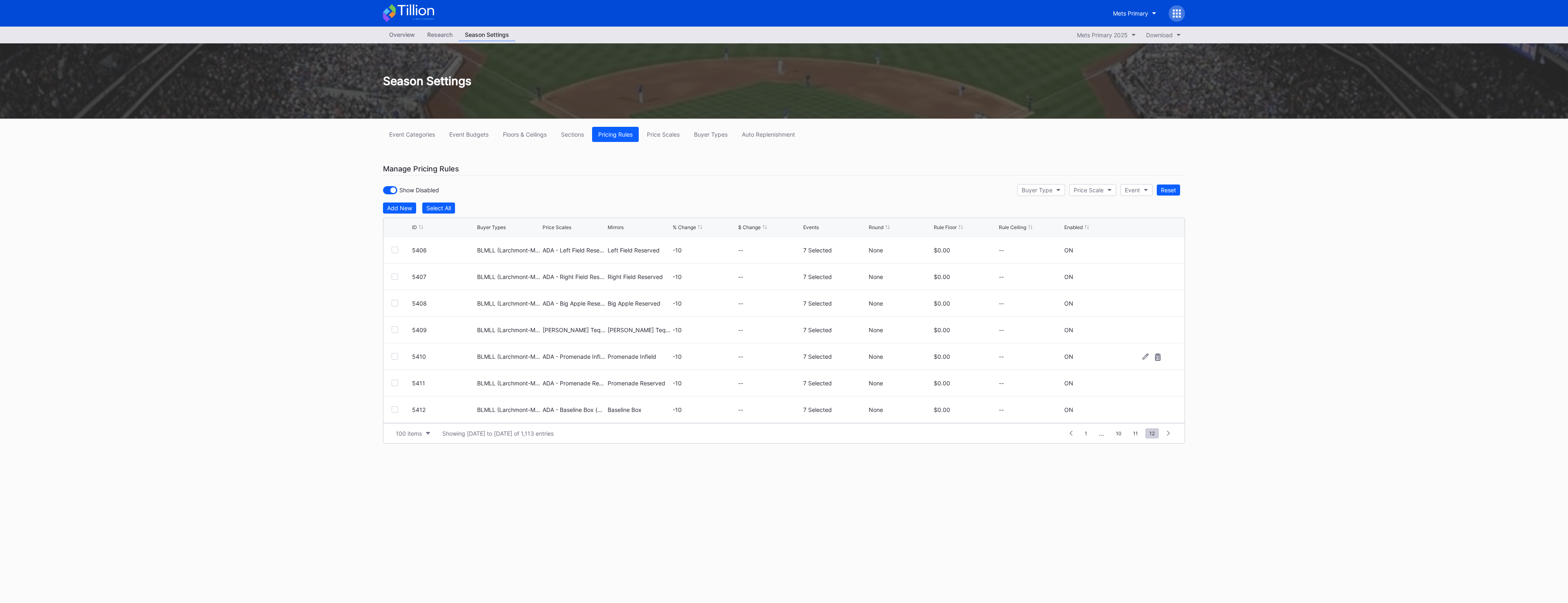
scroll to position [159, 0]
click at [390, 206] on div "Add New" at bounding box center [399, 207] width 25 height 7
click at [498, 253] on button "--" at bounding box center [509, 253] width 63 height 16
type input "bnud"
click at [541, 324] on div "bnud Select All BNUDG2 (The Nudge Ticket Offer) BNUDGE (The Nudge Ticket Offer)" at bounding box center [536, 296] width 119 height 62
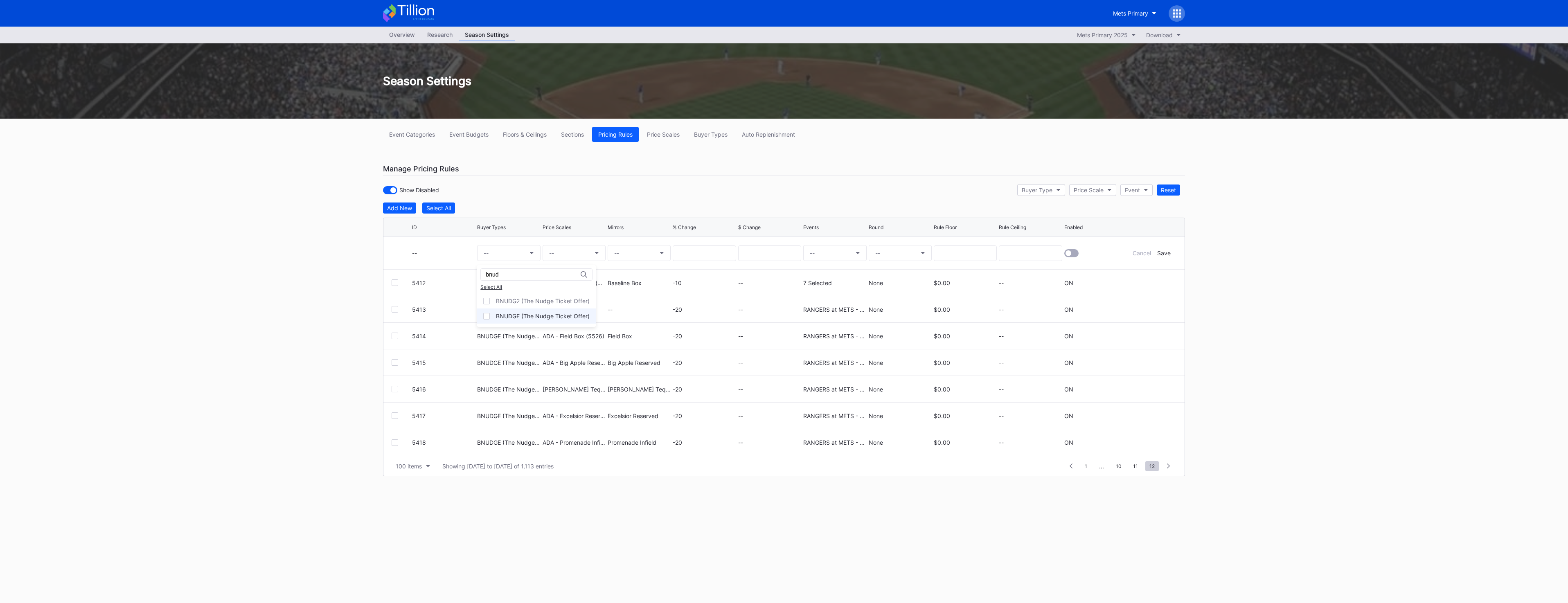
click at [551, 315] on div "BNUDGE (The Nudge Ticket Offer)" at bounding box center [543, 316] width 94 height 7
click at [576, 254] on button "--" at bounding box center [574, 253] width 63 height 16
type input "ada - pro"
click at [607, 329] on div "ADA - Promenade Reserved (5581)" at bounding box center [608, 330] width 94 height 7
click at [639, 249] on button "--" at bounding box center [639, 253] width 63 height 16
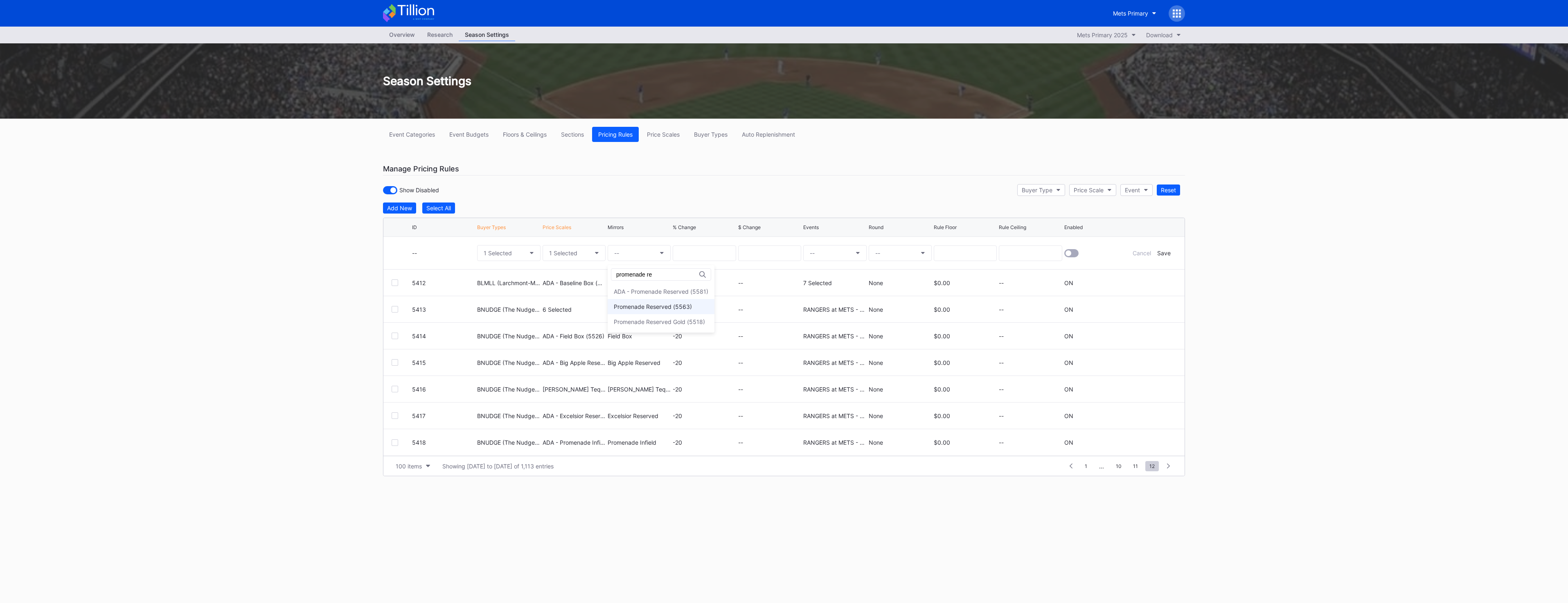
type input "promenade re"
click at [669, 310] on div "Promenade Reserved (5563)" at bounding box center [653, 306] width 78 height 7
click at [700, 257] on input at bounding box center [704, 253] width 63 height 16
type input "-20"
click at [819, 255] on button "--" at bounding box center [835, 253] width 63 height 16
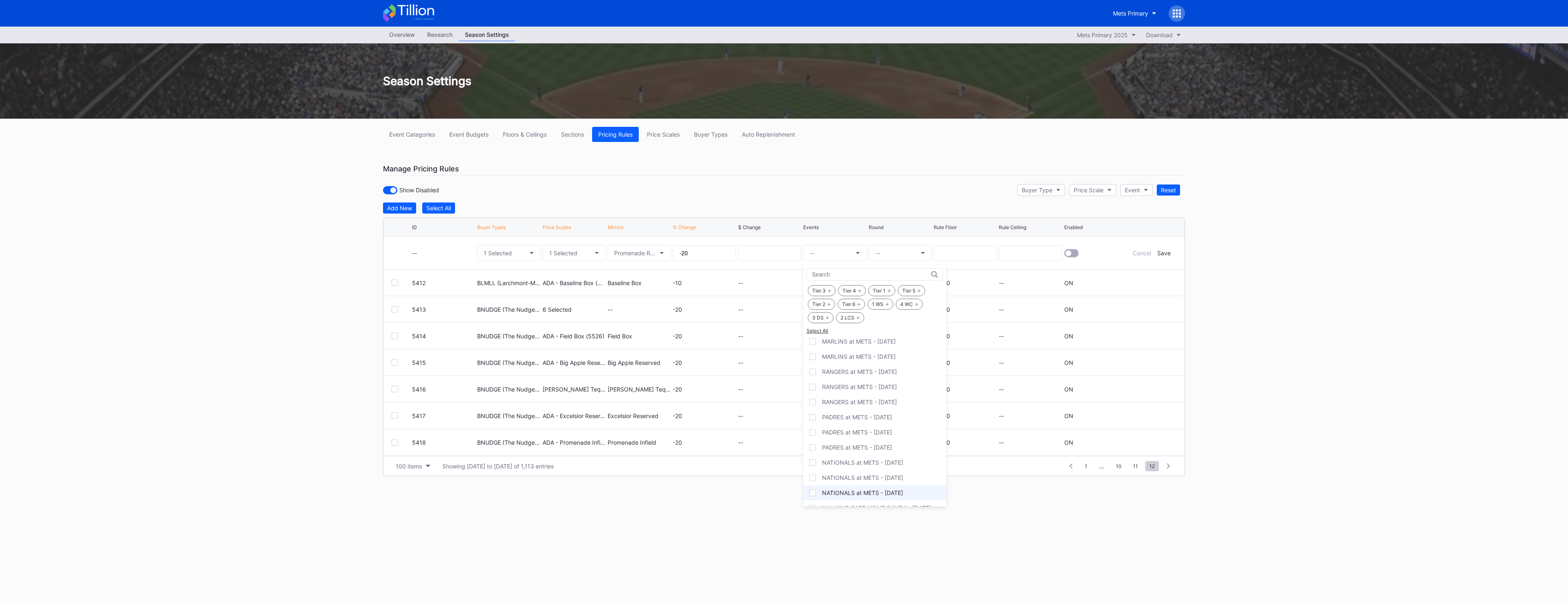
scroll to position [1037, 0]
click at [897, 384] on div "RANGERS at METS - [DATE]" at bounding box center [859, 382] width 75 height 7
click at [890, 251] on button "--" at bounding box center [900, 253] width 63 height 16
click at [889, 273] on div "None" at bounding box center [882, 276] width 15 height 7
click at [1077, 254] on div at bounding box center [1071, 253] width 15 height 8
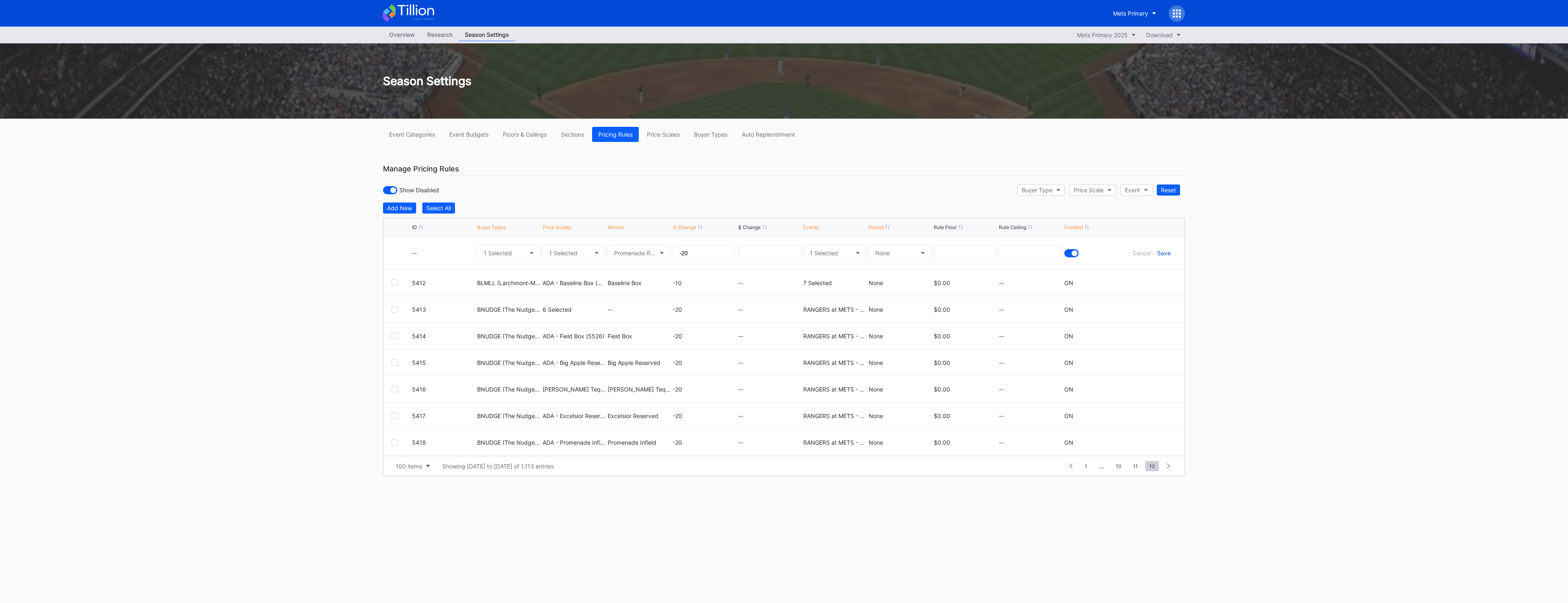
click at [1170, 251] on div "Save" at bounding box center [1164, 253] width 13 height 7
